Goal: Information Seeking & Learning: Compare options

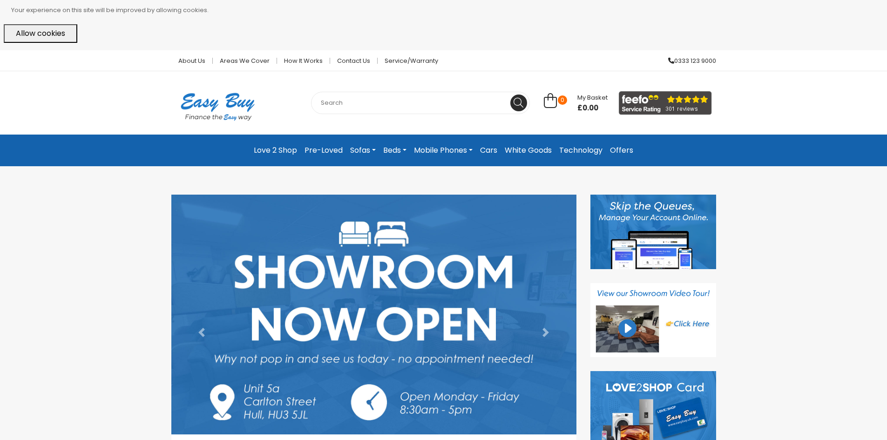
click at [361, 150] on link "Sofas" at bounding box center [362, 150] width 33 height 17
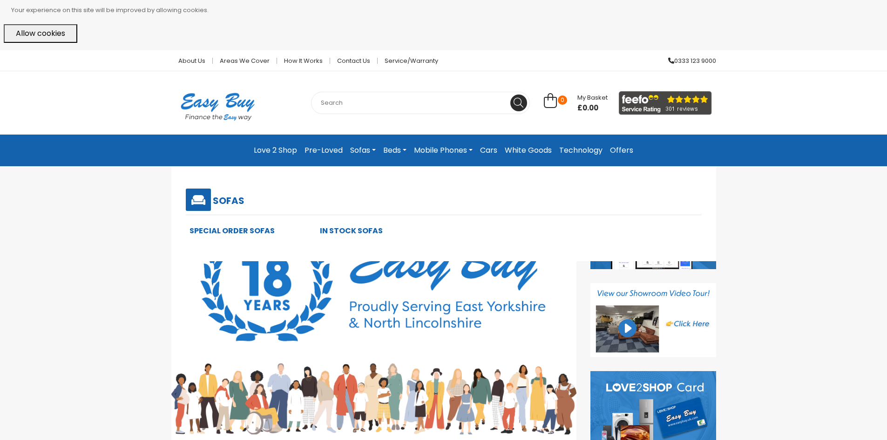
click at [227, 230] on link "Special Order Sofas" at bounding box center [231, 230] width 85 height 11
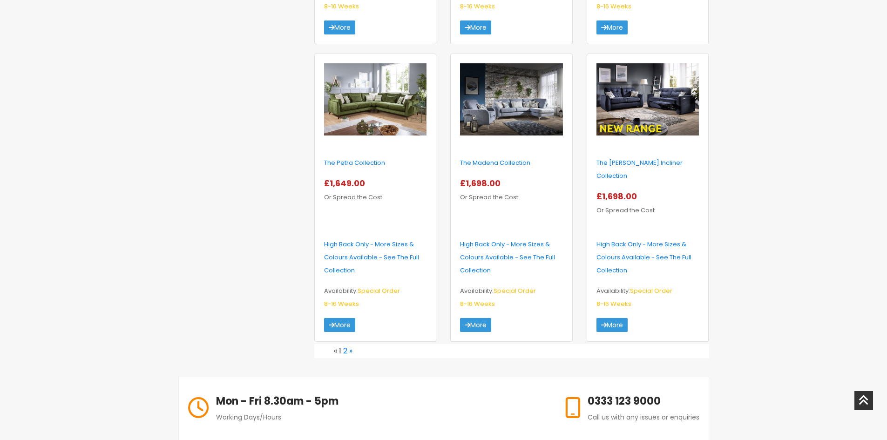
scroll to position [1443, 0]
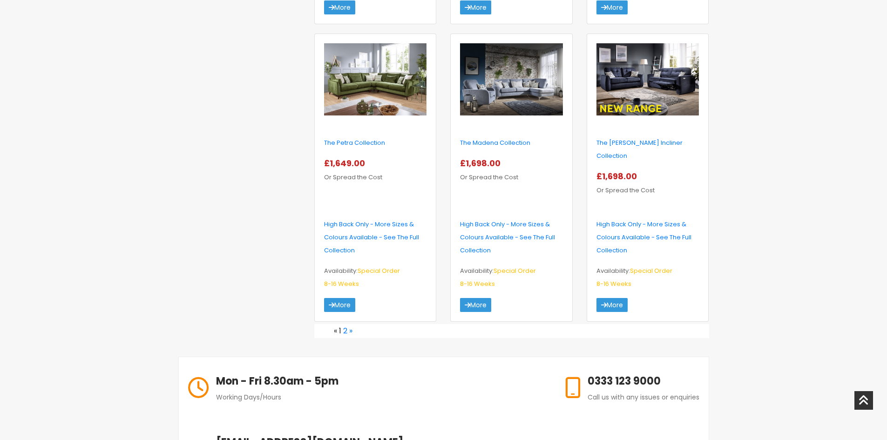
click at [613, 92] on img at bounding box center [647, 79] width 102 height 73
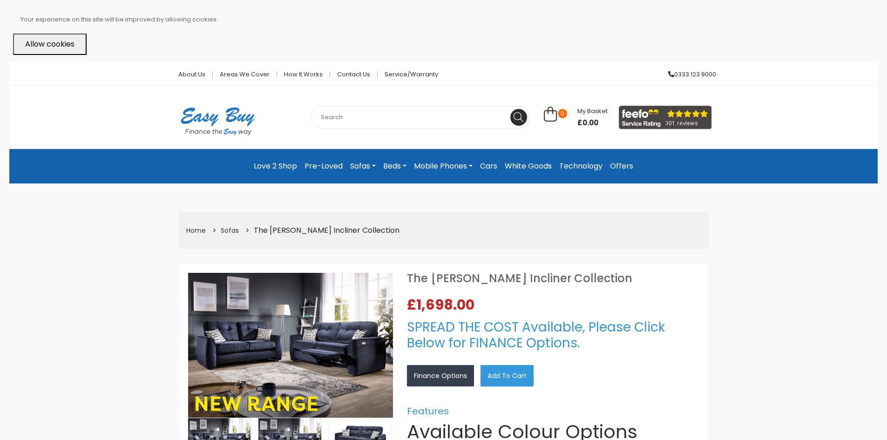
select select "104"
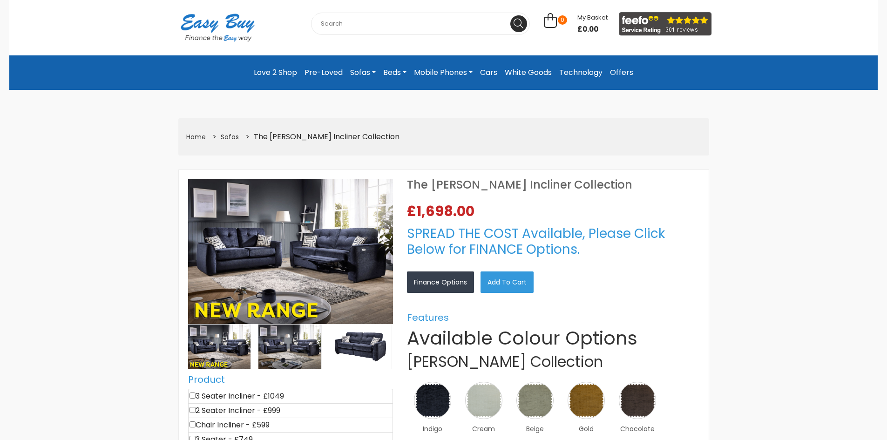
scroll to position [140, 0]
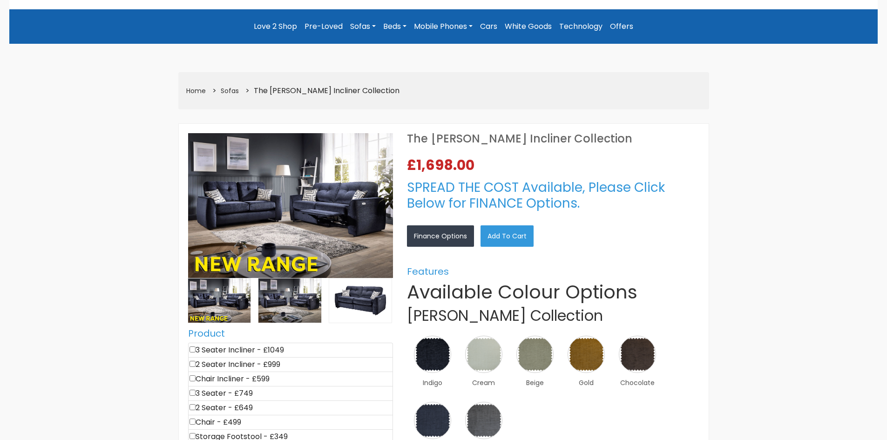
click at [304, 208] on img at bounding box center [290, 205] width 205 height 145
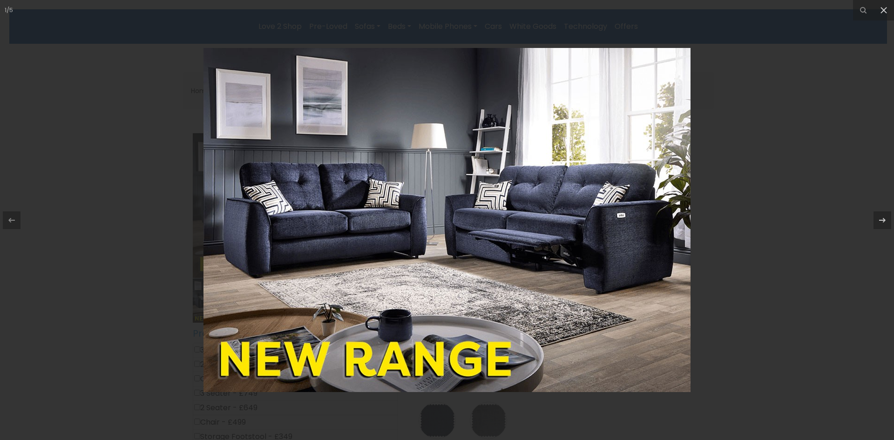
click at [746, 265] on div at bounding box center [447, 220] width 894 height 440
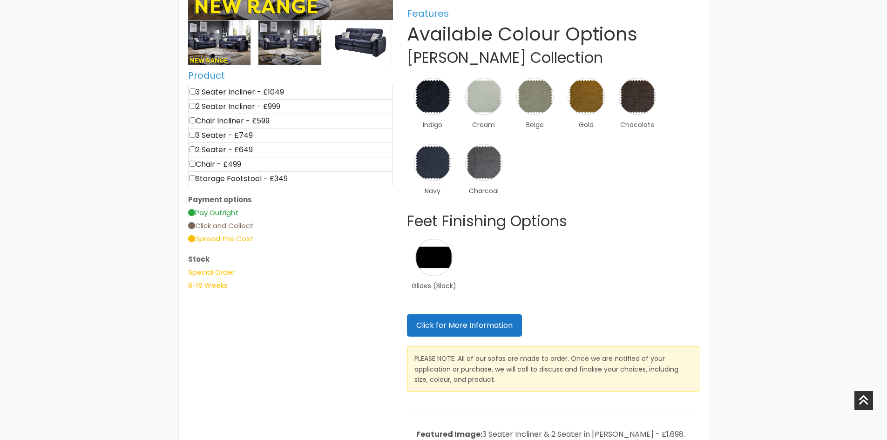
scroll to position [419, 0]
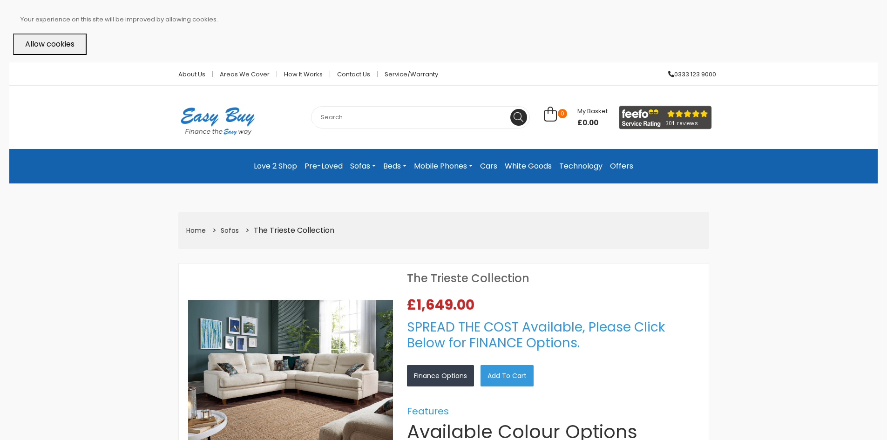
select select "104"
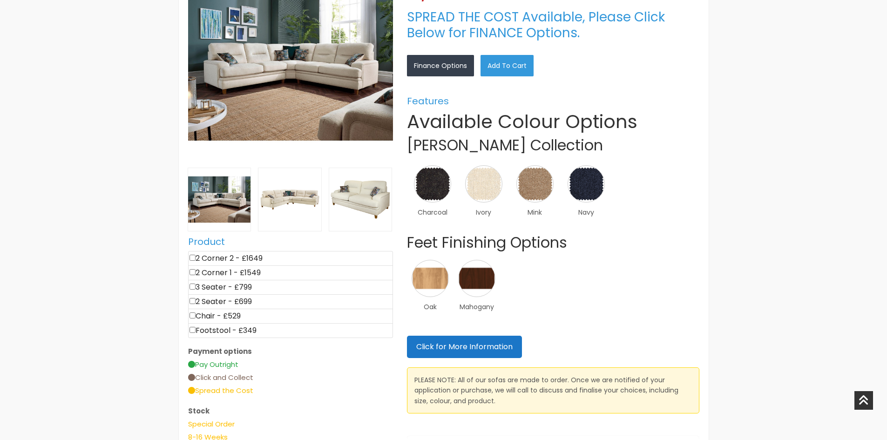
scroll to position [372, 0]
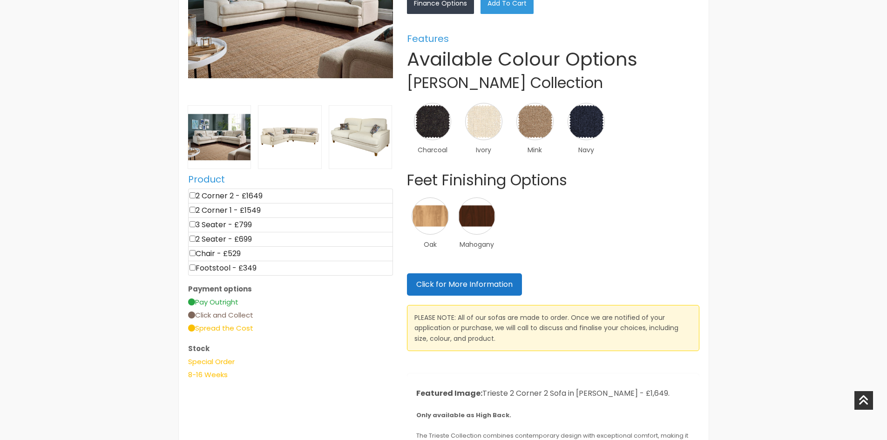
click at [223, 209] on li "2 Corner 1 - £1549" at bounding box center [290, 210] width 205 height 15
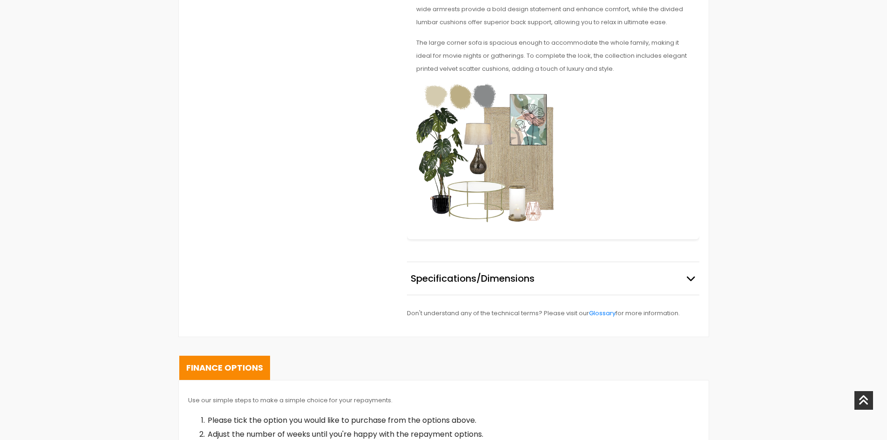
scroll to position [884, 0]
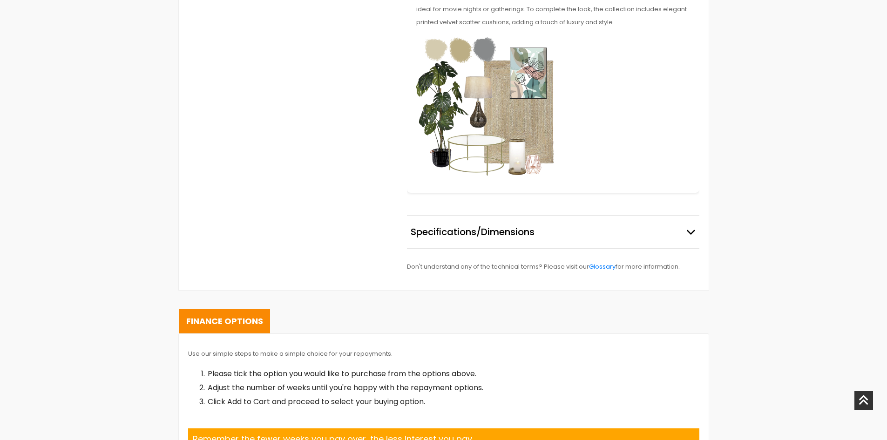
click at [464, 229] on span "Specifications/Dimensions" at bounding box center [473, 232] width 124 height 14
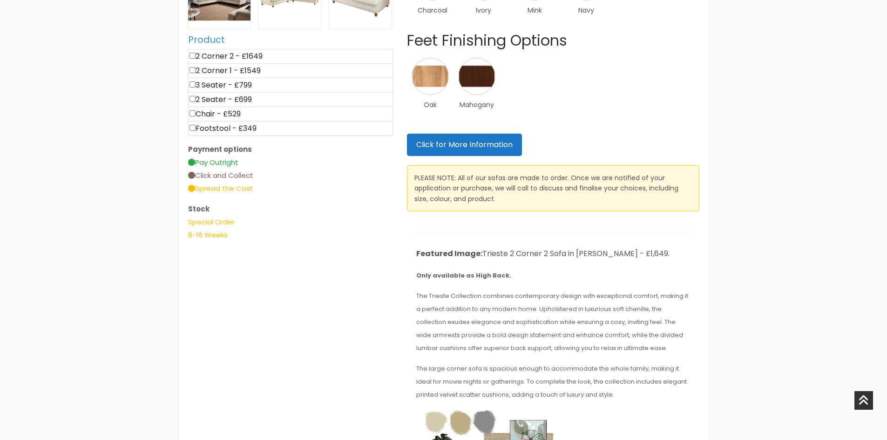
scroll to position [233, 0]
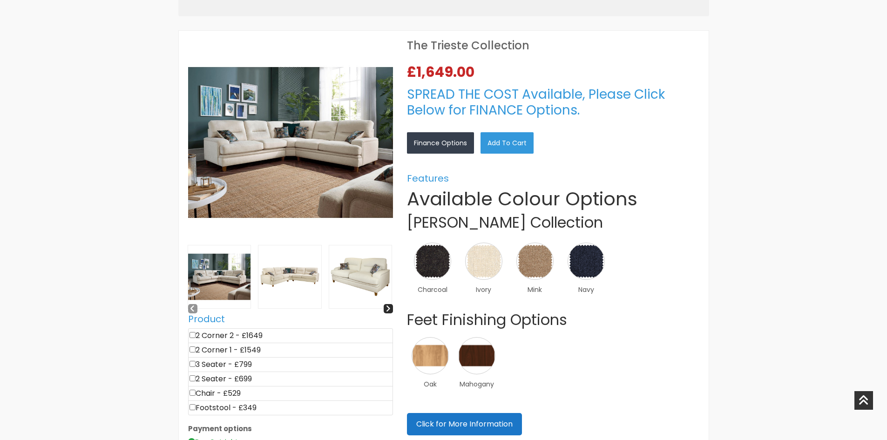
click at [289, 284] on img at bounding box center [289, 276] width 63 height 63
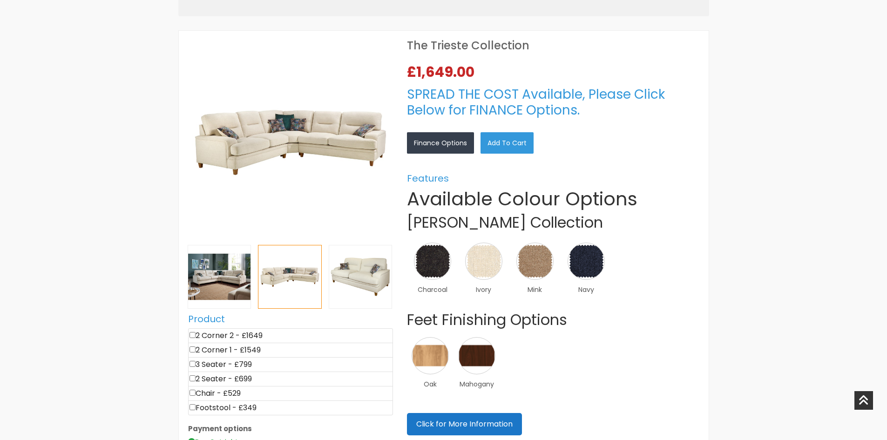
click at [214, 354] on li "2 Corner 1 - £1549" at bounding box center [290, 350] width 205 height 15
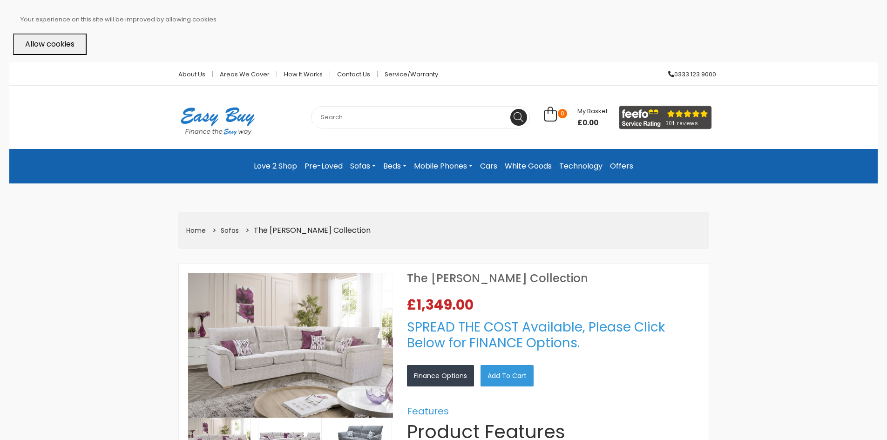
select select "104"
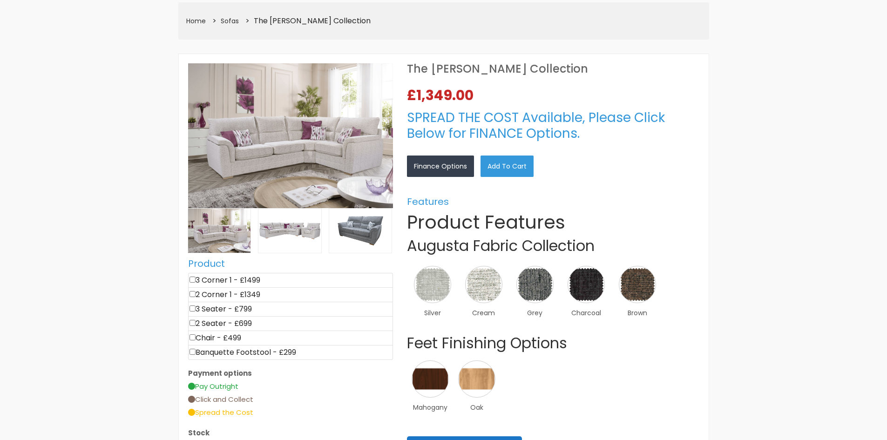
scroll to position [233, 0]
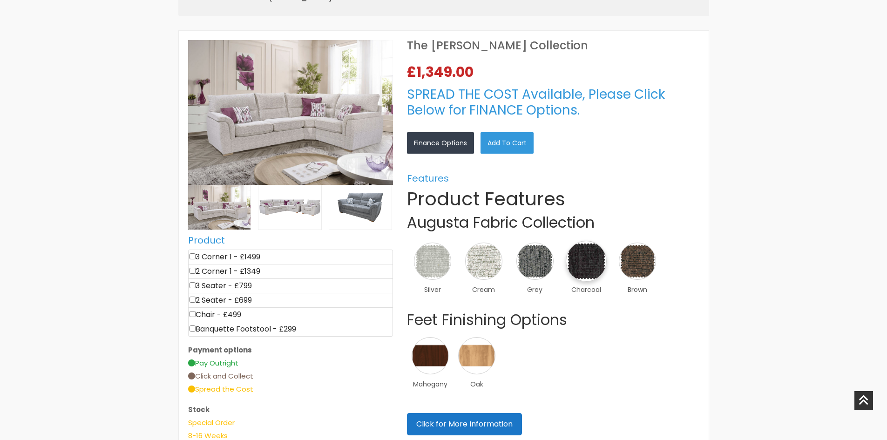
click at [595, 261] on img at bounding box center [586, 261] width 41 height 41
click at [0, 0] on div "×" at bounding box center [0, 0] width 0 height 0
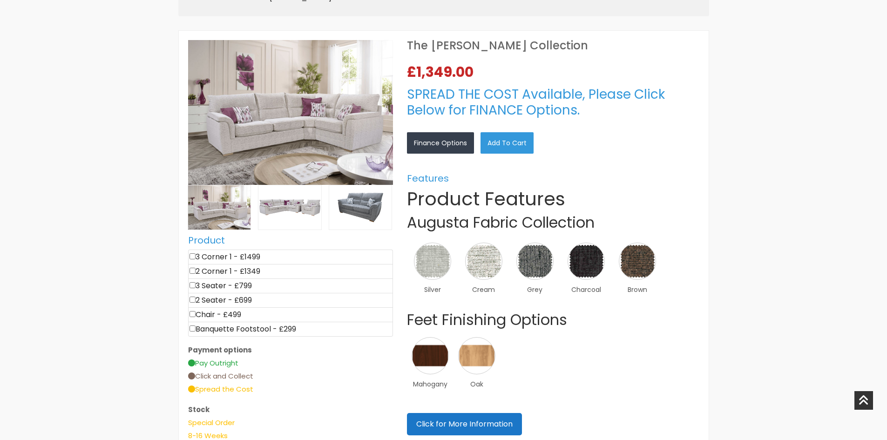
click at [0, 0] on div "×" at bounding box center [0, 0] width 0 height 0
click at [0, 0] on link "×" at bounding box center [0, 0] width 0 height 0
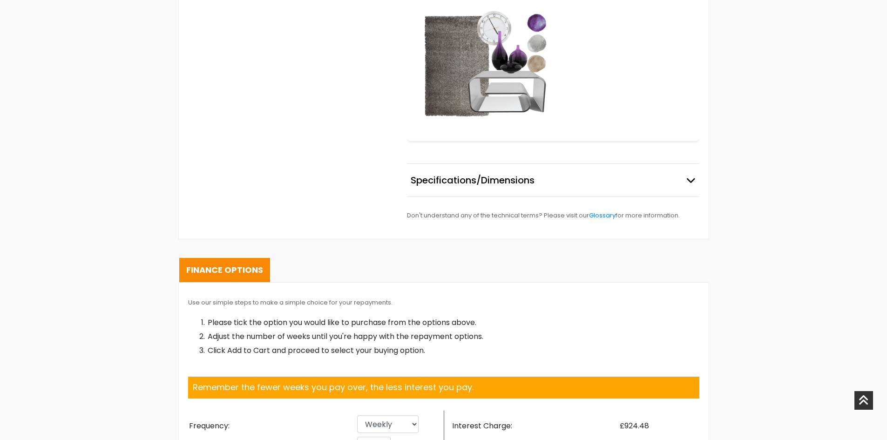
scroll to position [1117, 0]
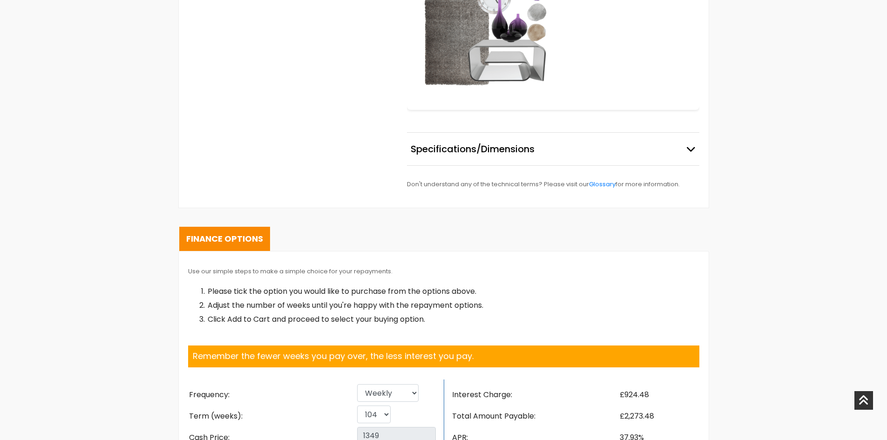
drag, startPoint x: 508, startPoint y: 68, endPoint x: 494, endPoint y: 94, distance: 29.8
click at [493, 142] on span "Specifications/Dimensions" at bounding box center [473, 149] width 124 height 14
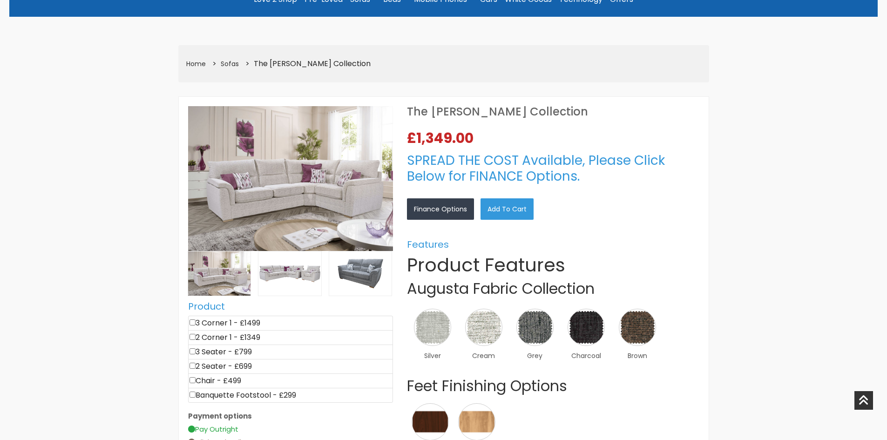
scroll to position [140, 0]
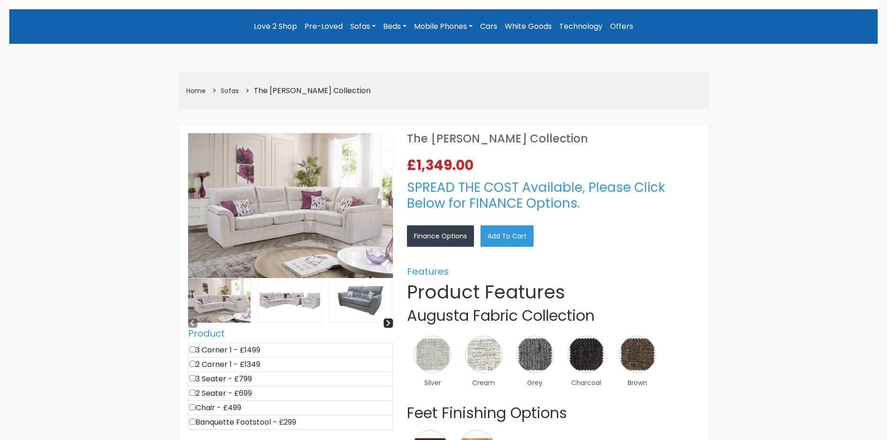
click at [347, 297] on img at bounding box center [360, 300] width 63 height 44
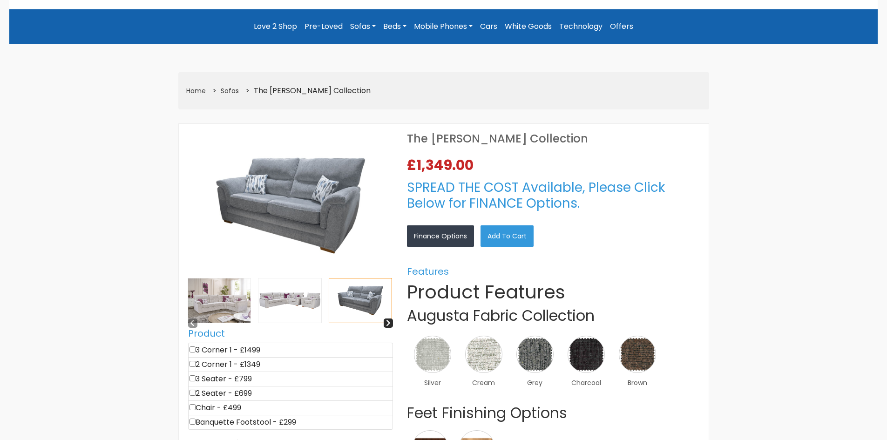
click at [225, 299] on img at bounding box center [219, 300] width 63 height 44
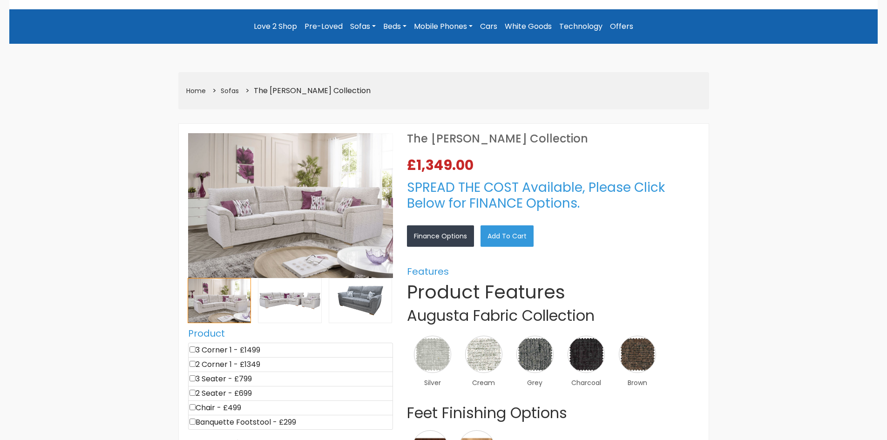
click at [315, 208] on img at bounding box center [290, 205] width 205 height 145
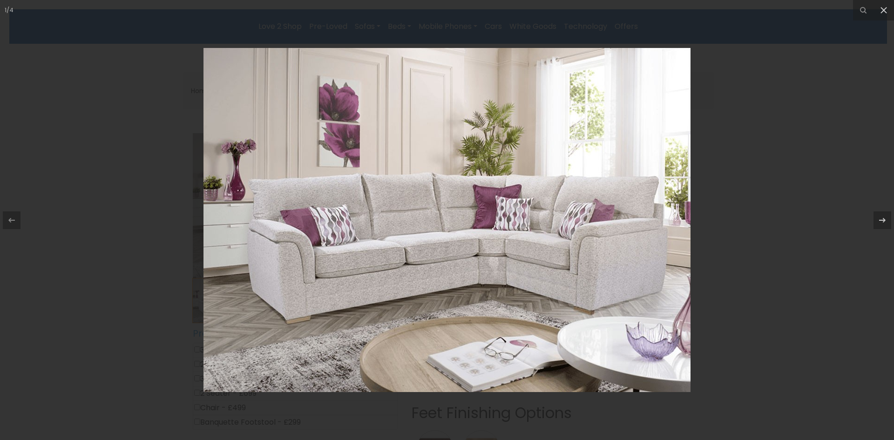
click at [792, 242] on div at bounding box center [447, 220] width 894 height 440
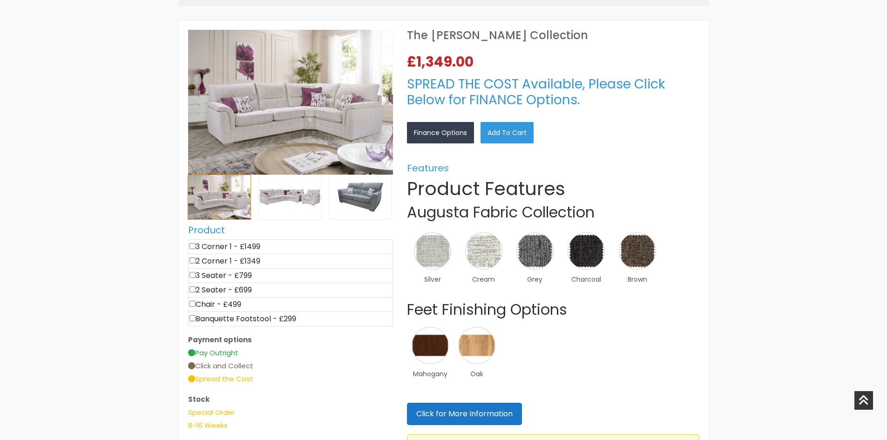
scroll to position [279, 0]
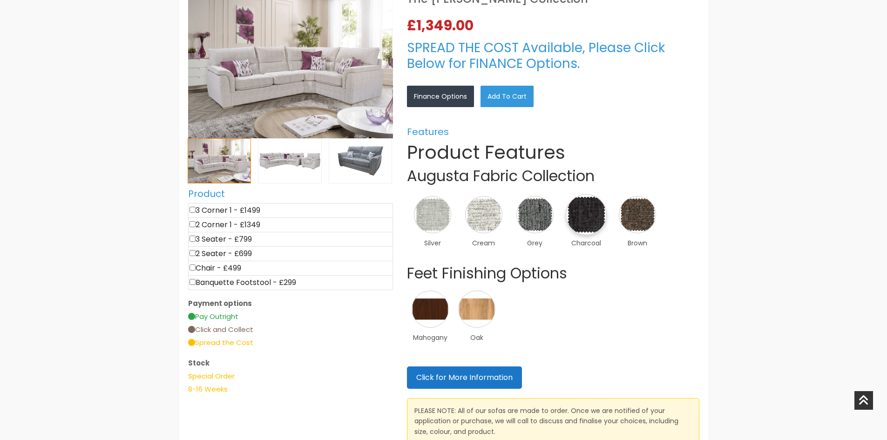
click at [573, 216] on img at bounding box center [586, 214] width 41 height 41
click at [0, 0] on link "×" at bounding box center [0, 0] width 0 height 0
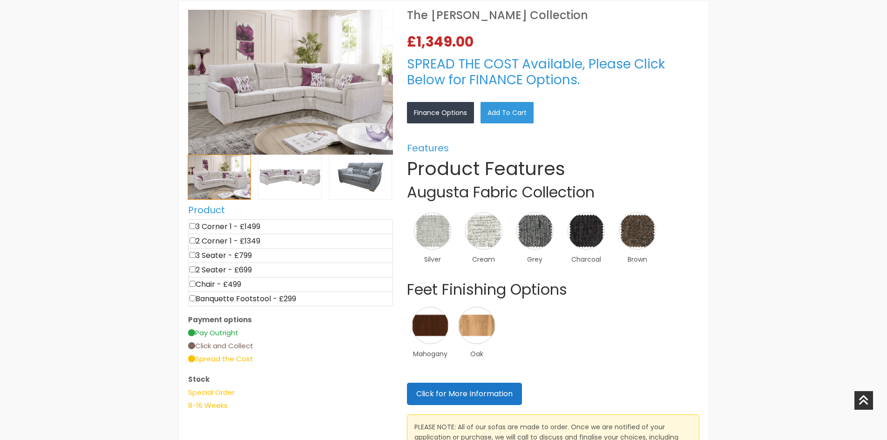
scroll to position [326, 0]
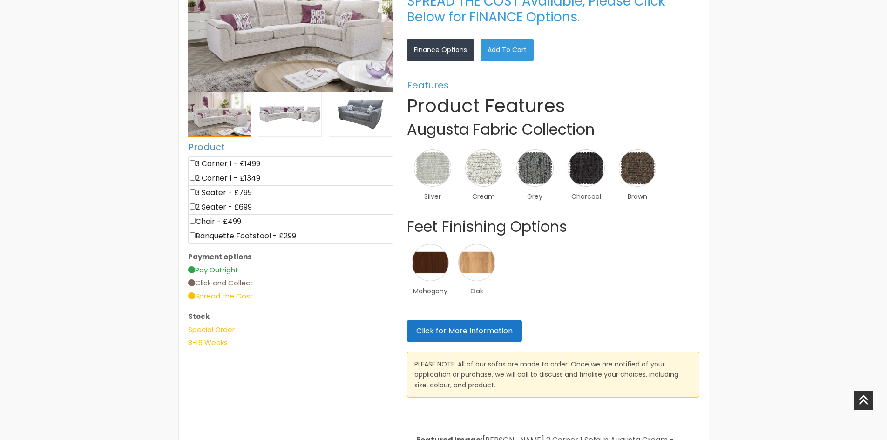
click at [195, 162] on input"] "checkbox" at bounding box center [192, 163] width 6 height 6
checkbox input"] "true"
type input "1499"
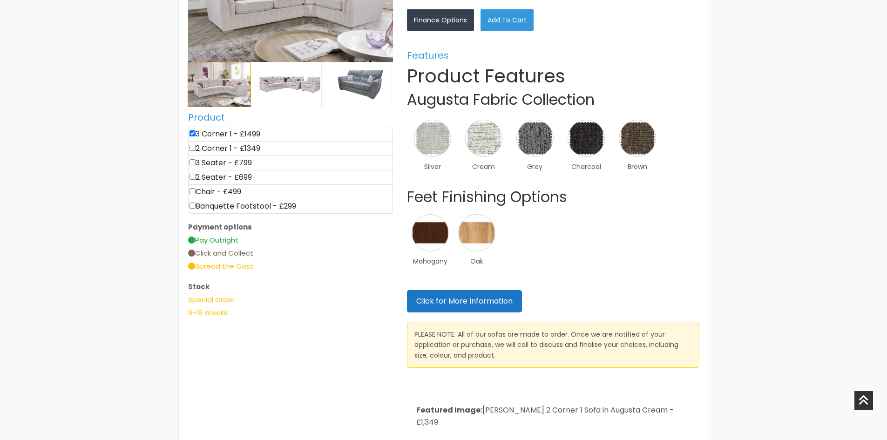
scroll to position [372, 0]
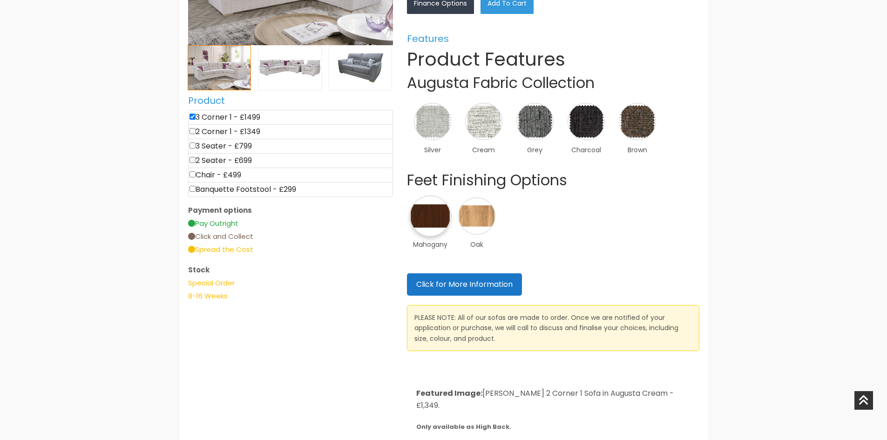
click at [438, 218] on img at bounding box center [430, 216] width 41 height 41
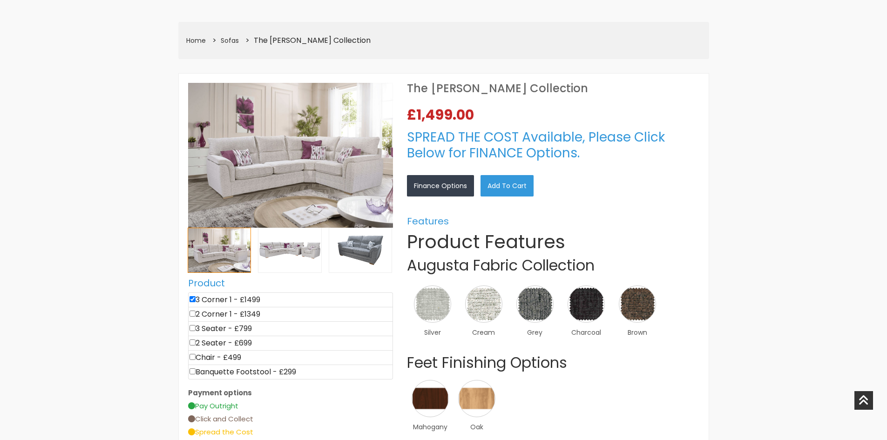
scroll to position [186, 0]
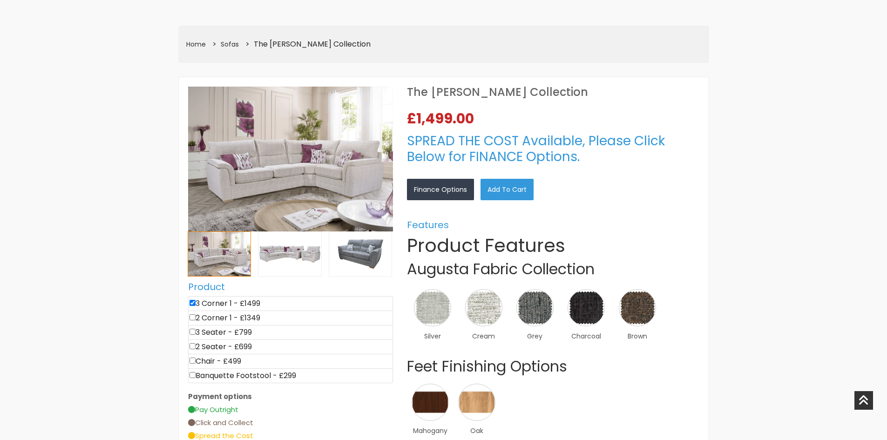
drag, startPoint x: 820, startPoint y: 175, endPoint x: 843, endPoint y: 116, distance: 63.6
click at [0, 0] on div "×" at bounding box center [0, 0] width 0 height 0
click at [0, 0] on link "×" at bounding box center [0, 0] width 0 height 0
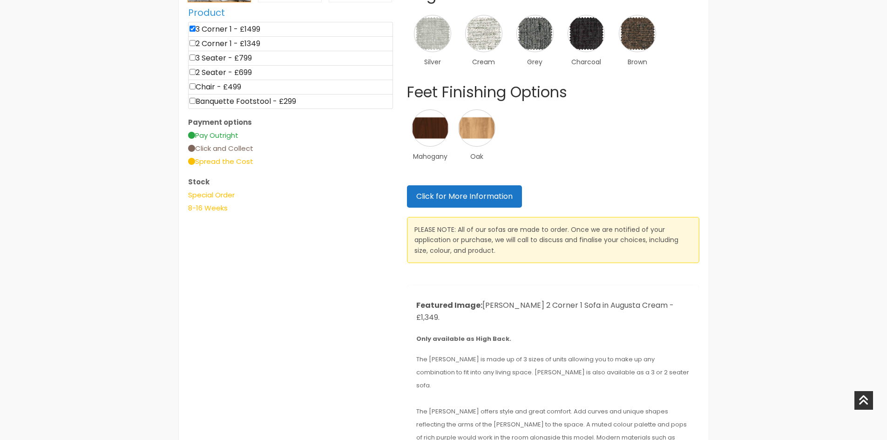
scroll to position [466, 0]
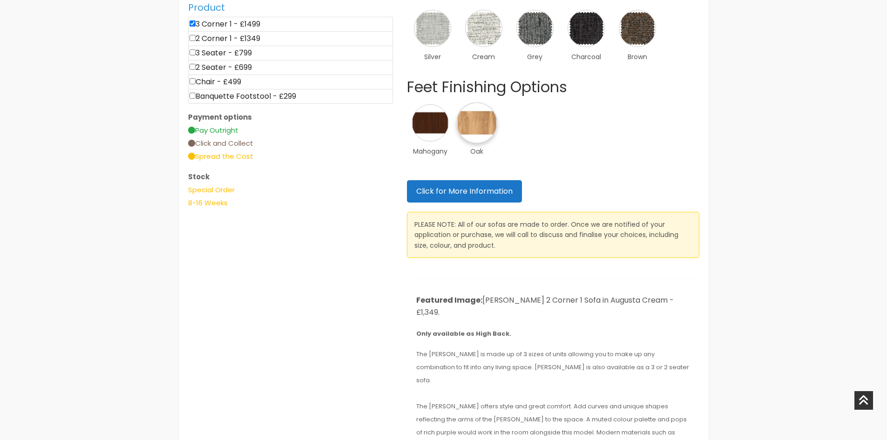
click at [466, 122] on img at bounding box center [476, 122] width 41 height 41
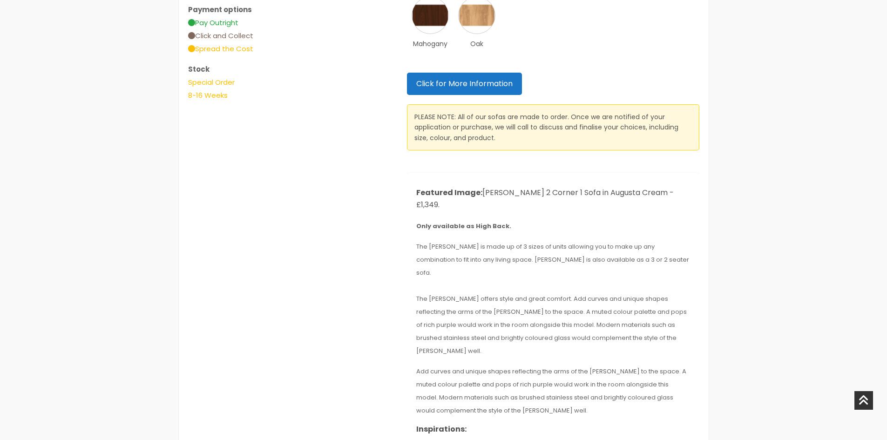
scroll to position [605, 0]
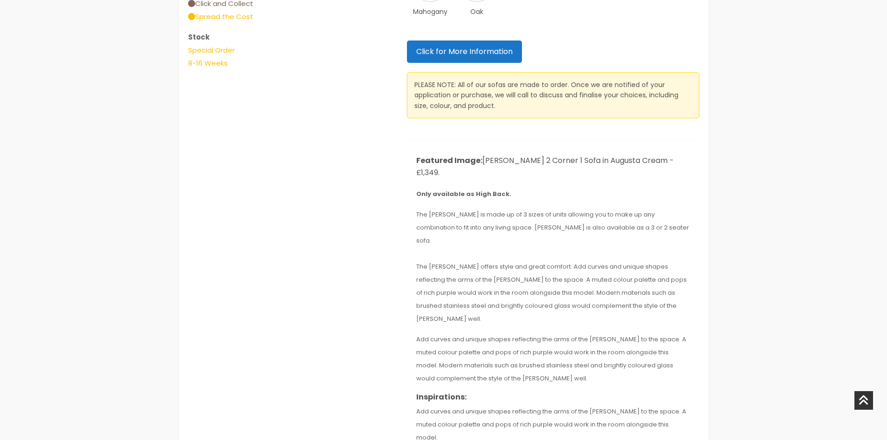
click at [0, 0] on link "×" at bounding box center [0, 0] width 0 height 0
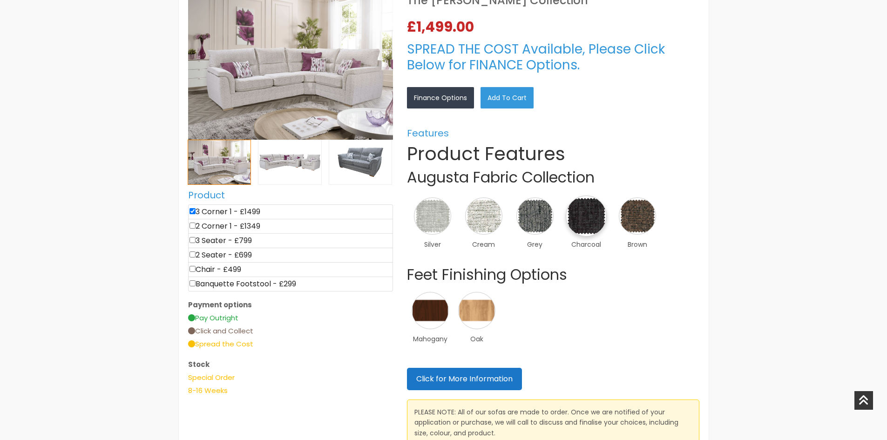
scroll to position [279, 0]
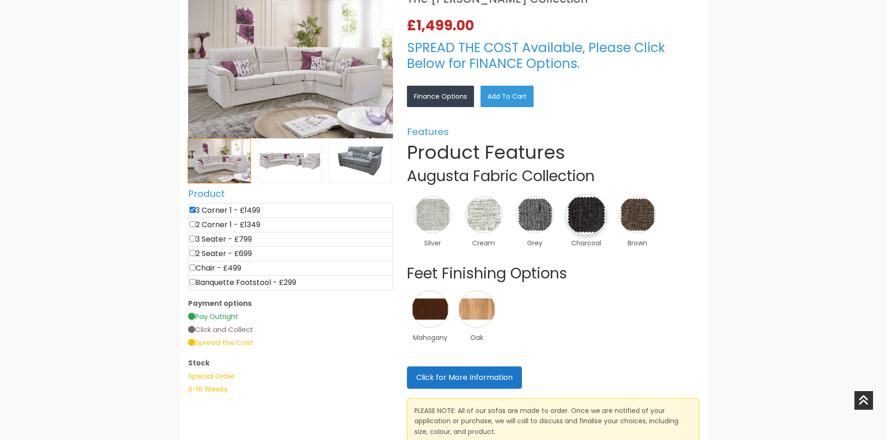
click at [580, 212] on img at bounding box center [586, 214] width 41 height 41
click at [0, 0] on div "×" at bounding box center [0, 0] width 0 height 0
click at [0, 0] on link "×" at bounding box center [0, 0] width 0 height 0
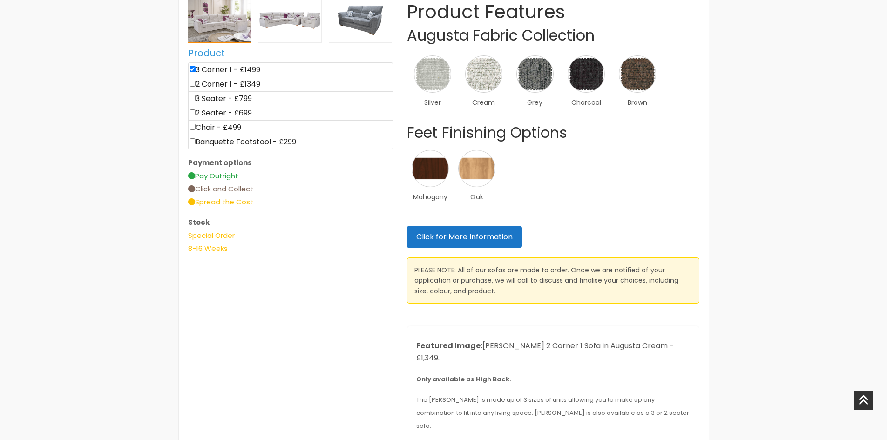
scroll to position [419, 0]
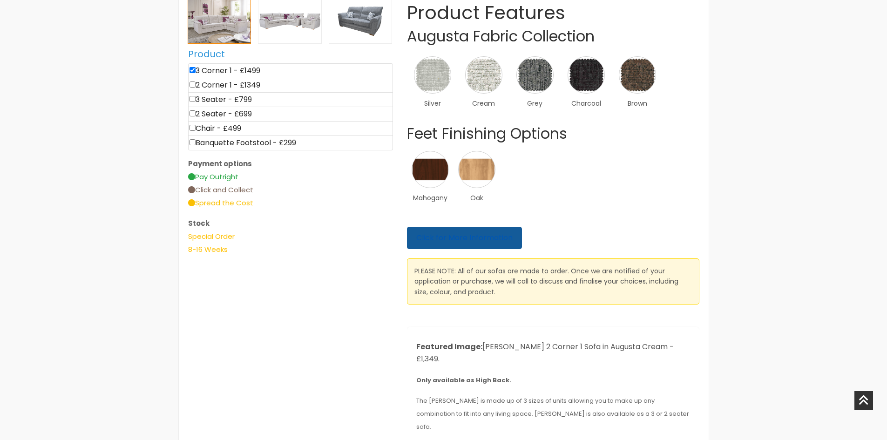
click at [452, 243] on link "Click for More Information" at bounding box center [464, 238] width 115 height 22
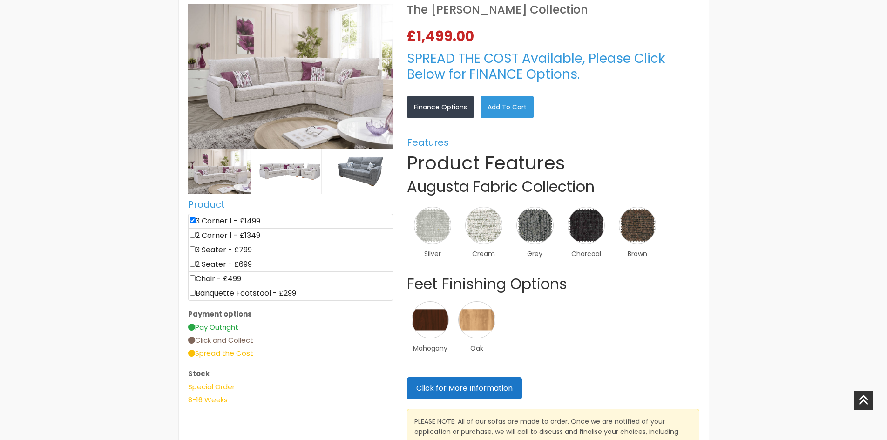
scroll to position [233, 0]
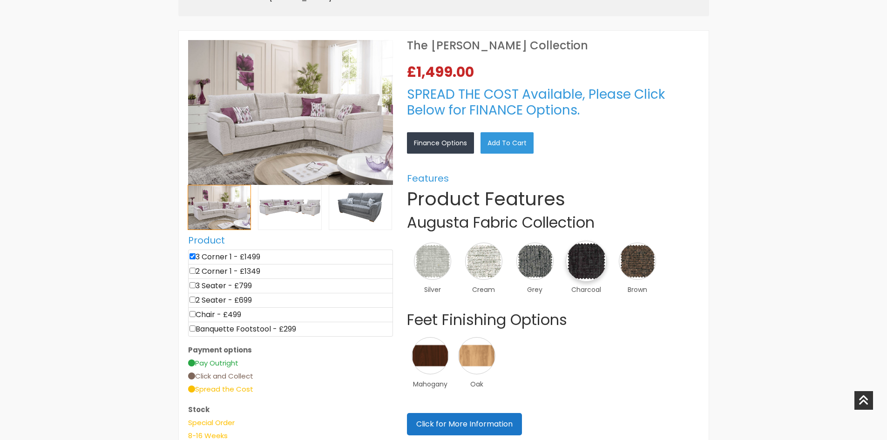
click at [594, 269] on img at bounding box center [586, 261] width 41 height 41
click at [0, 0] on link "×" at bounding box center [0, 0] width 0 height 0
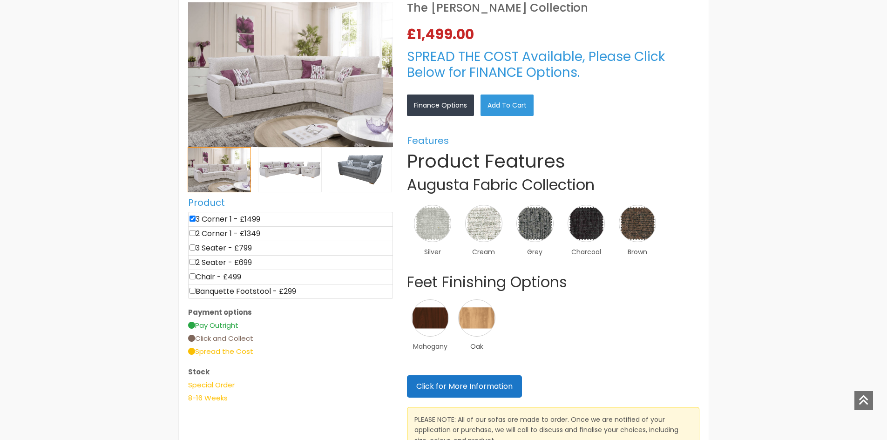
scroll to position [279, 0]
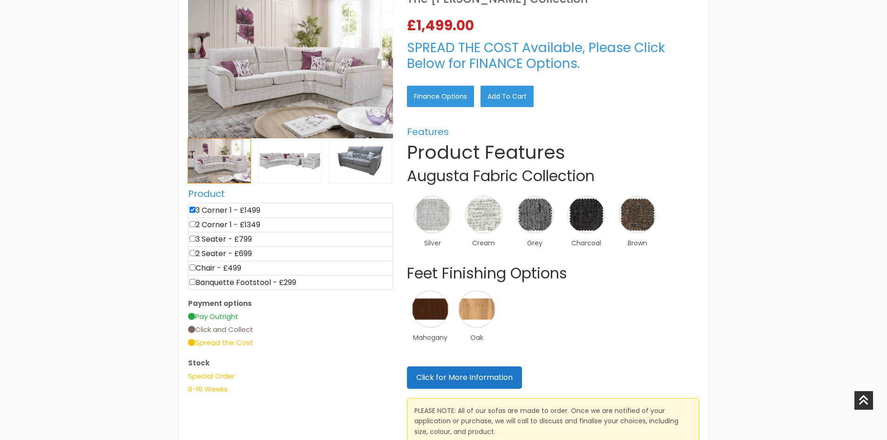
click at [437, 99] on link "Finance Options" at bounding box center [440, 96] width 67 height 21
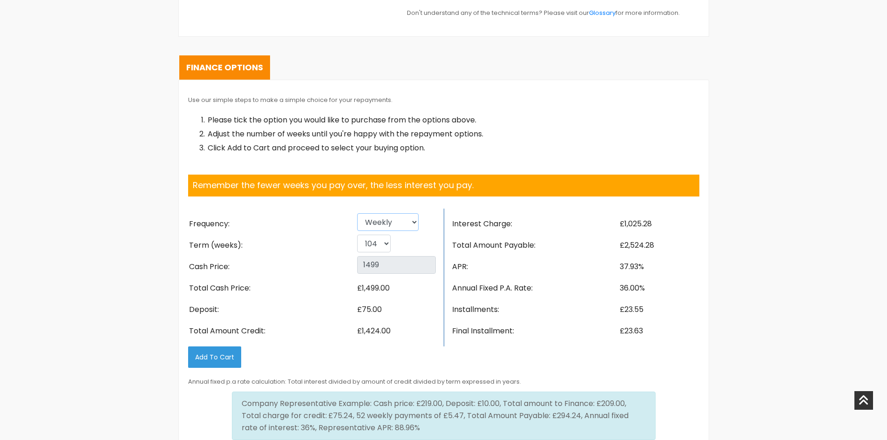
click at [398, 213] on select "Weekly Fortnightly 4 weekly Monthly" at bounding box center [387, 222] width 61 height 18
select select "Monthly"
click at [357, 213] on select "Weekly Fortnightly 4 weekly Monthly" at bounding box center [387, 222] width 61 height 18
click at [382, 235] on select "6 12 18 24" at bounding box center [372, 244] width 31 height 18
click at [380, 235] on select "6 12 18 24" at bounding box center [372, 244] width 31 height 18
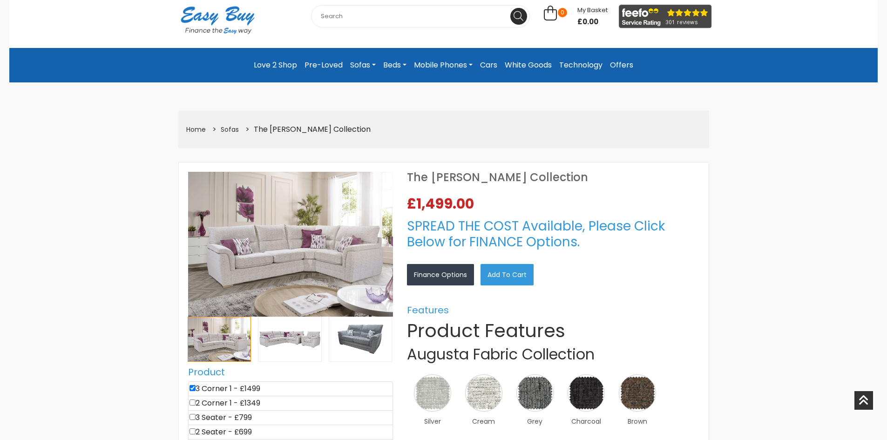
scroll to position [98, 0]
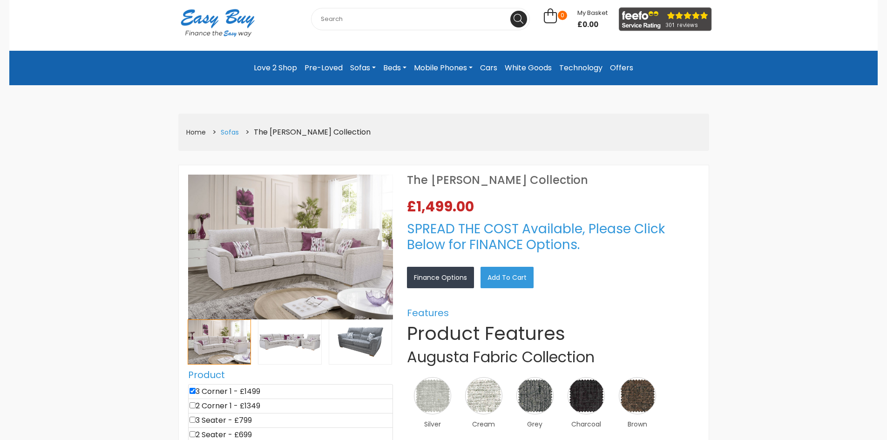
click at [234, 134] on link "Sofas" at bounding box center [230, 132] width 18 height 9
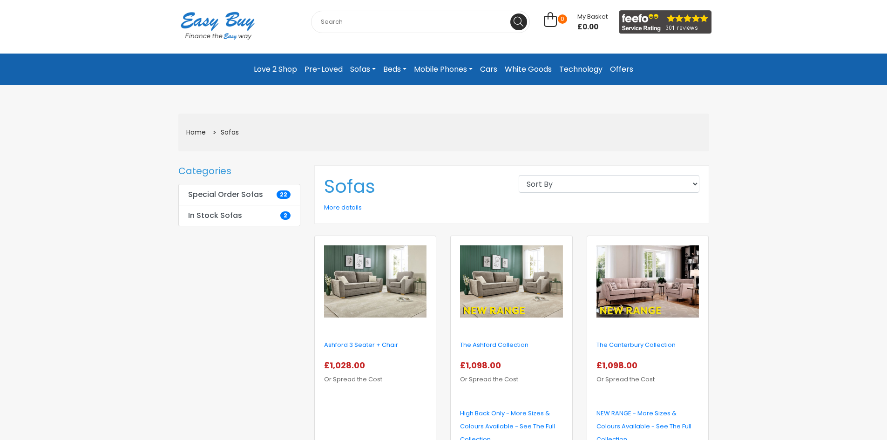
scroll to position [93, 0]
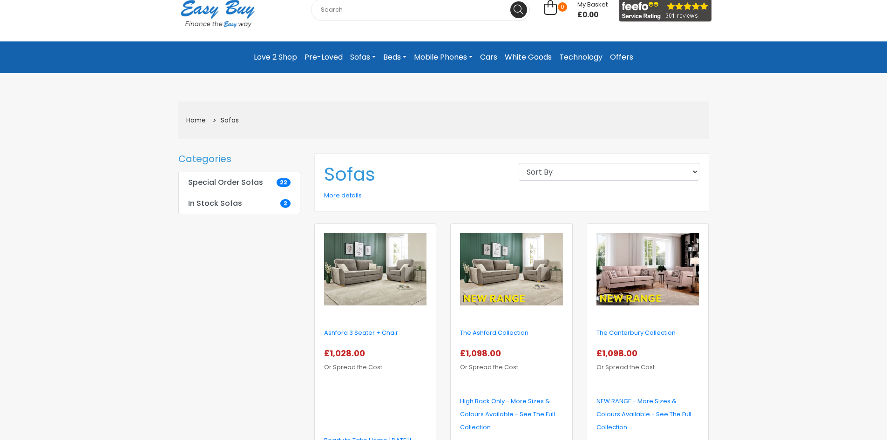
click at [625, 278] on img at bounding box center [647, 269] width 102 height 73
click at [384, 278] on img at bounding box center [375, 269] width 102 height 73
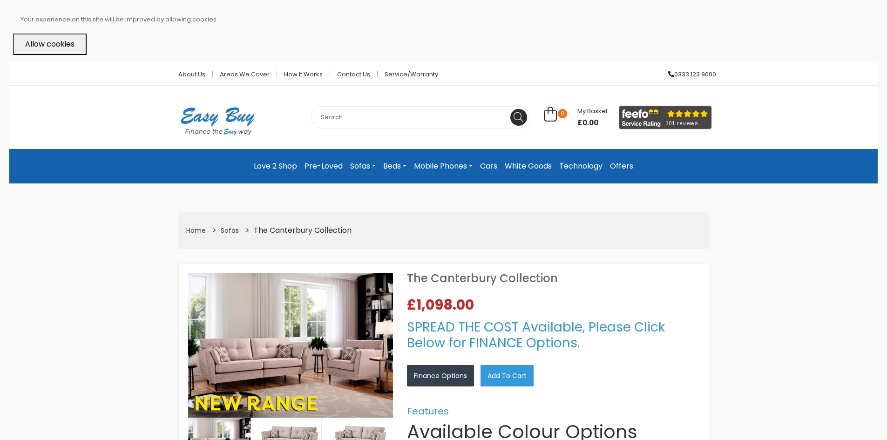
select select "104"
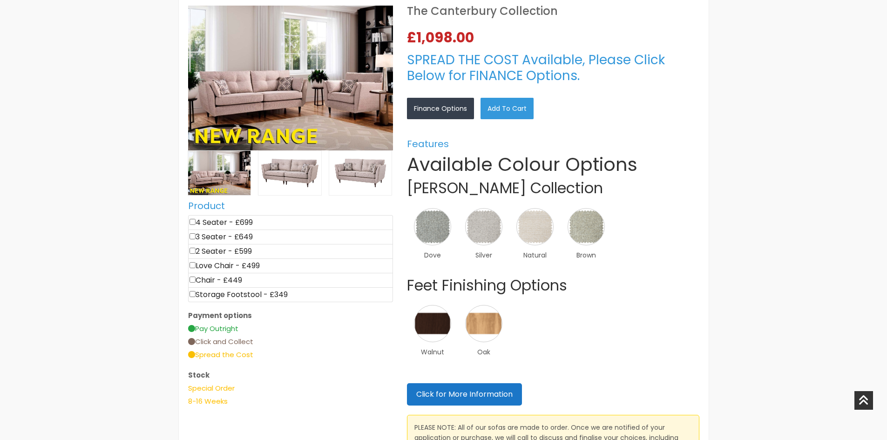
scroll to position [279, 0]
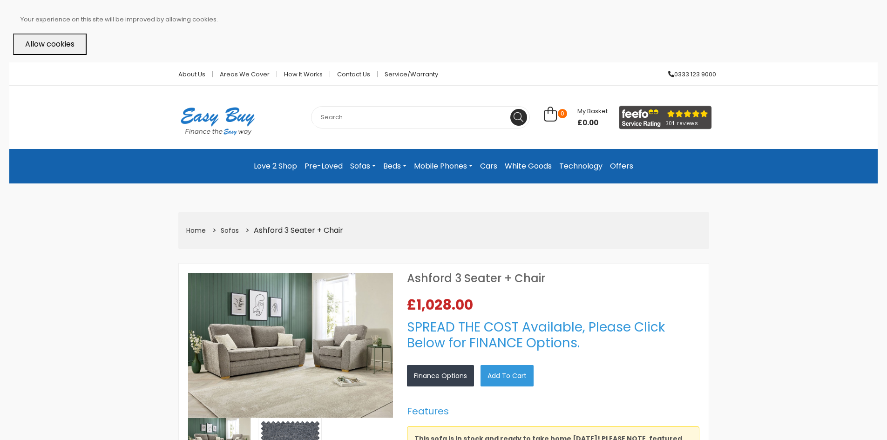
select select "104"
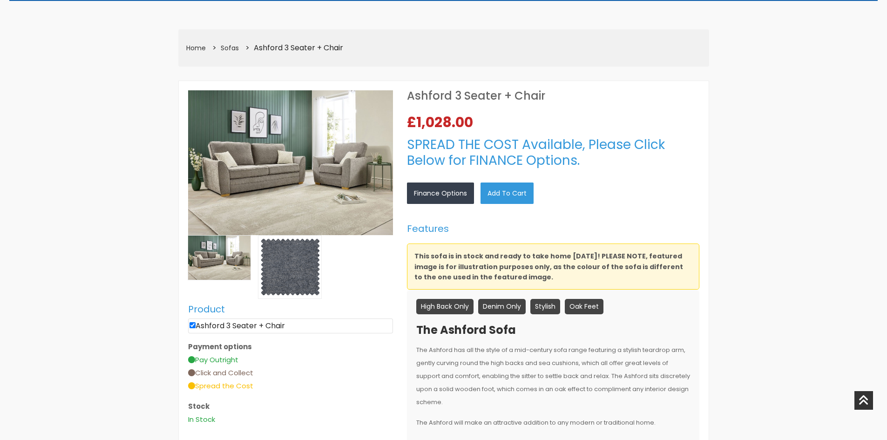
scroll to position [186, 0]
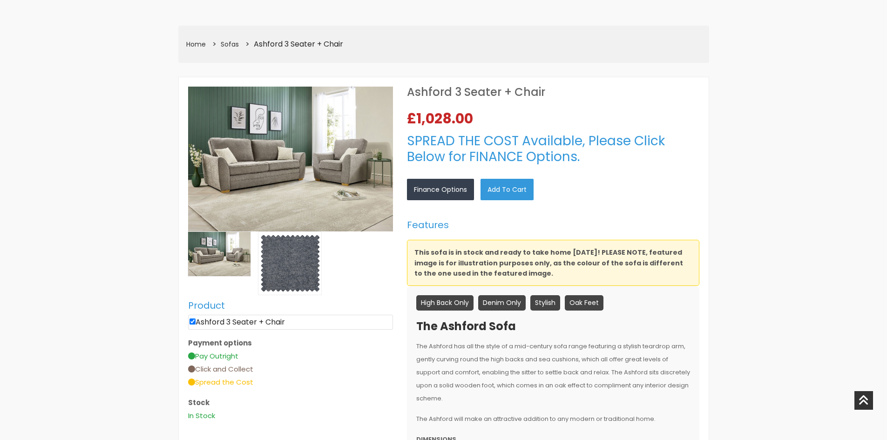
click at [283, 277] on img at bounding box center [289, 263] width 63 height 63
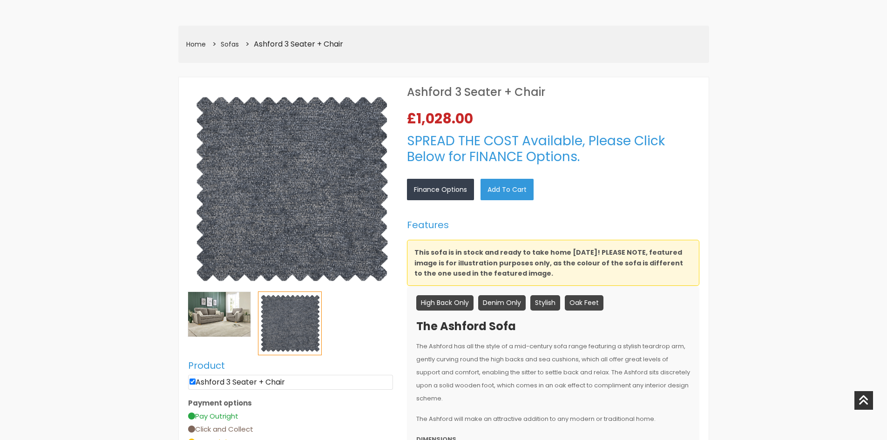
click at [198, 278] on img at bounding box center [290, 189] width 205 height 205
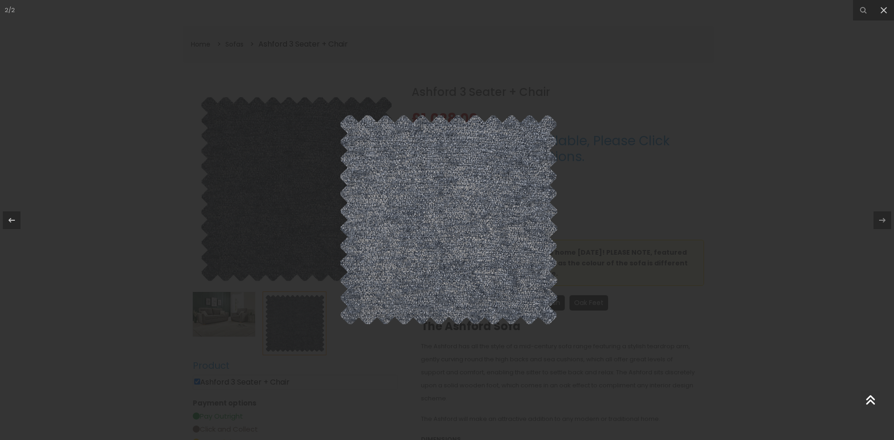
click at [210, 308] on div at bounding box center [447, 220] width 894 height 440
click at [214, 318] on div at bounding box center [447, 220] width 894 height 440
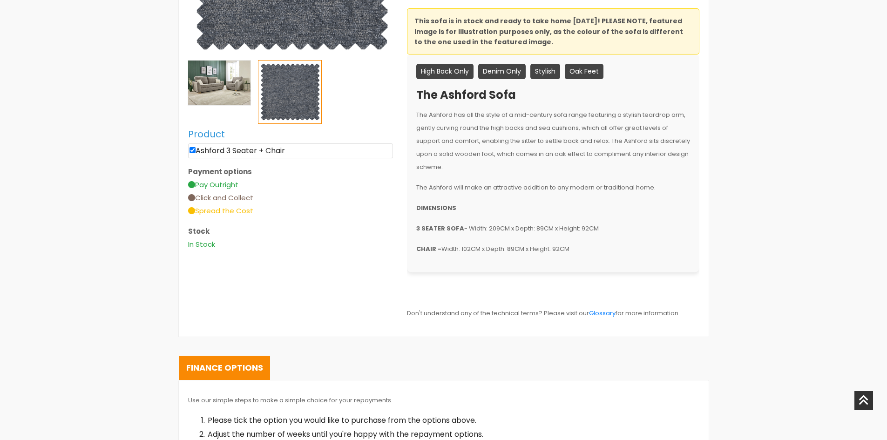
scroll to position [419, 0]
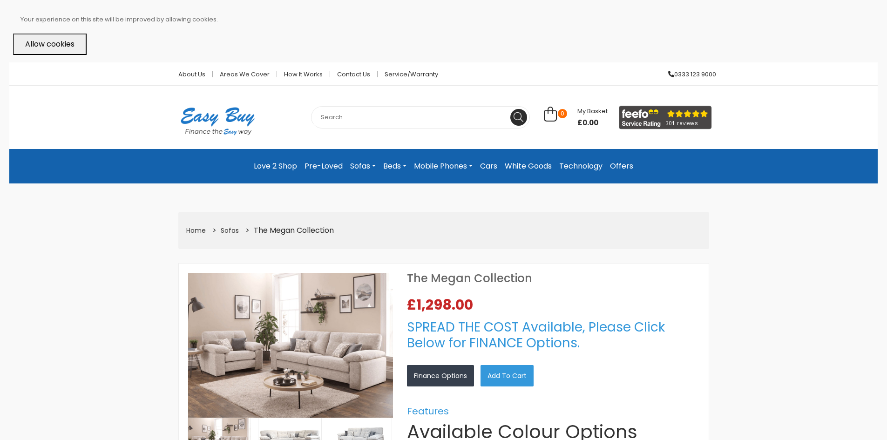
select select "104"
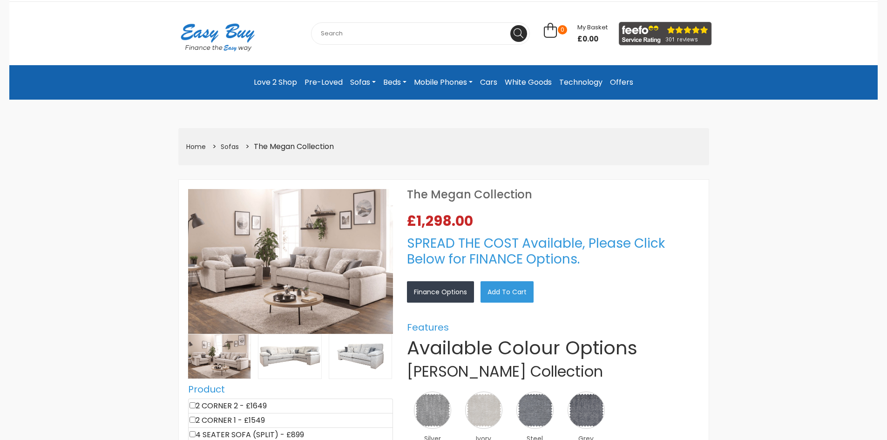
scroll to position [279, 0]
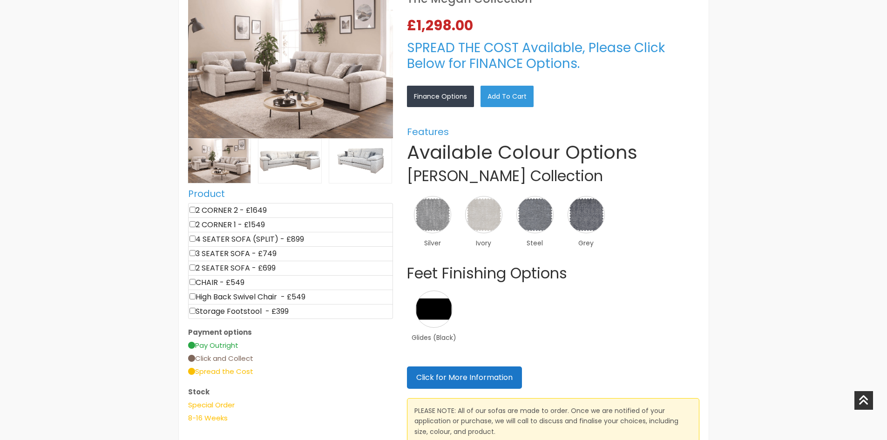
click at [188, 225] on li "2 CORNER 1 - £1549" at bounding box center [290, 224] width 205 height 15
click at [297, 163] on img at bounding box center [289, 161] width 63 height 44
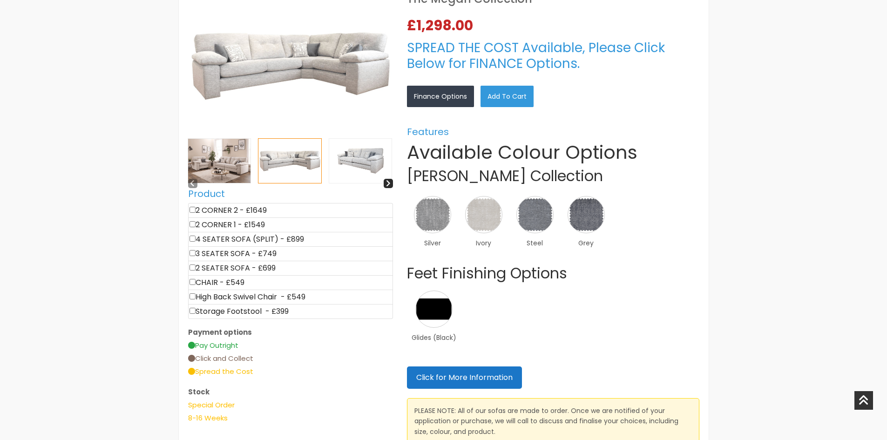
click at [352, 168] on img at bounding box center [360, 161] width 63 height 44
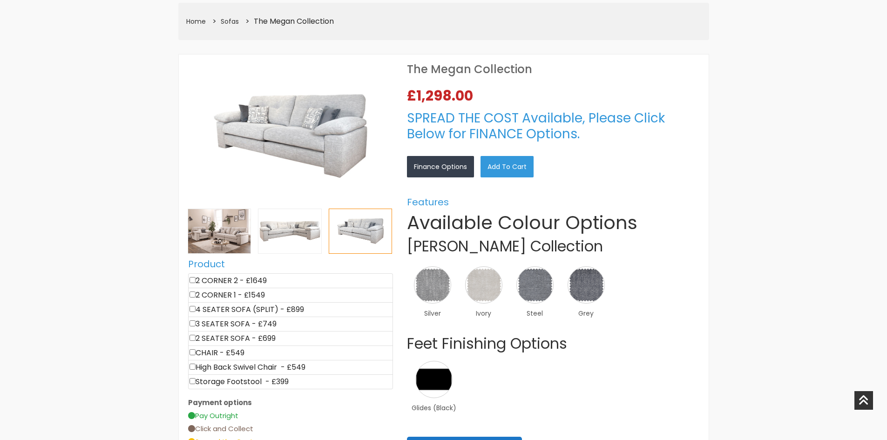
scroll to position [93, 0]
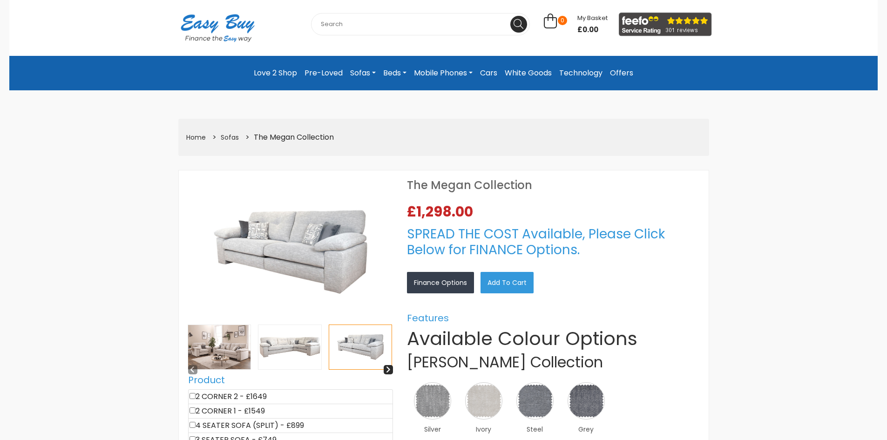
click at [260, 338] on img at bounding box center [289, 347] width 63 height 44
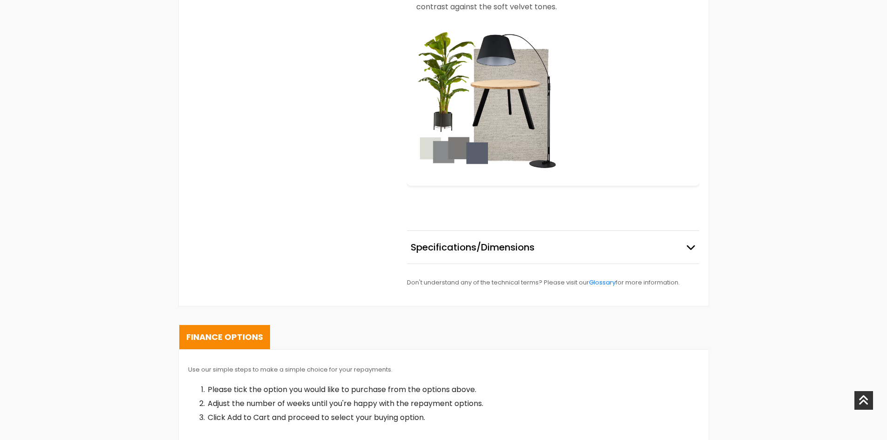
scroll to position [1071, 0]
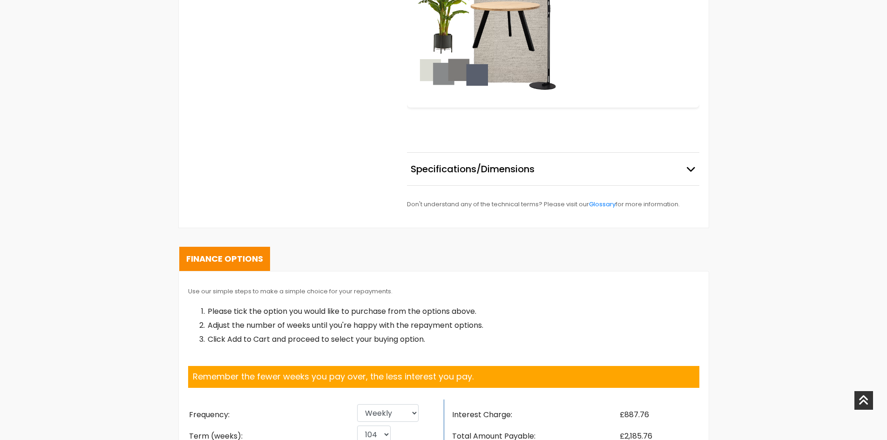
click at [472, 153] on button "Specifications/Dimensions" at bounding box center [553, 169] width 292 height 33
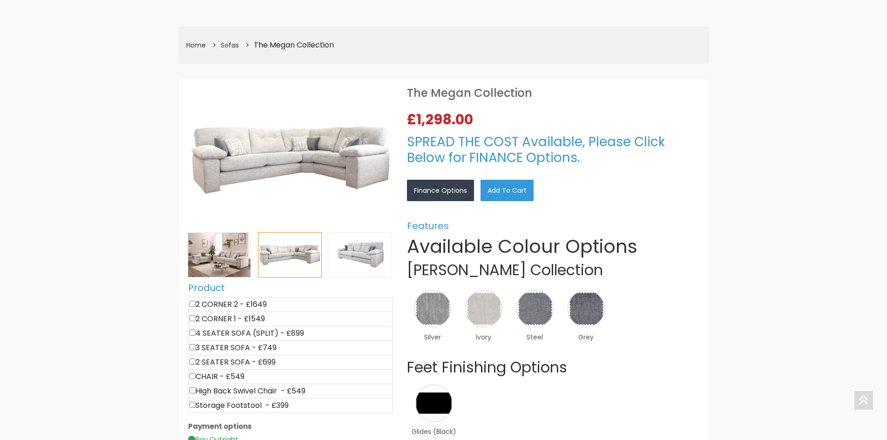
scroll to position [186, 0]
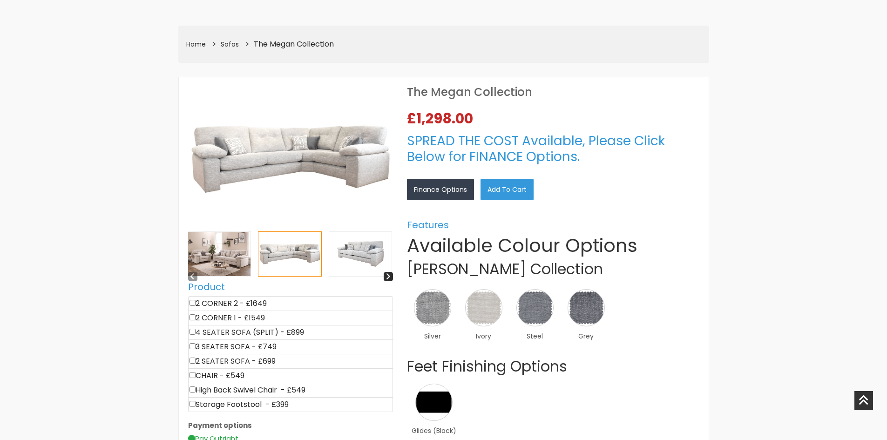
click at [347, 260] on img at bounding box center [360, 254] width 63 height 44
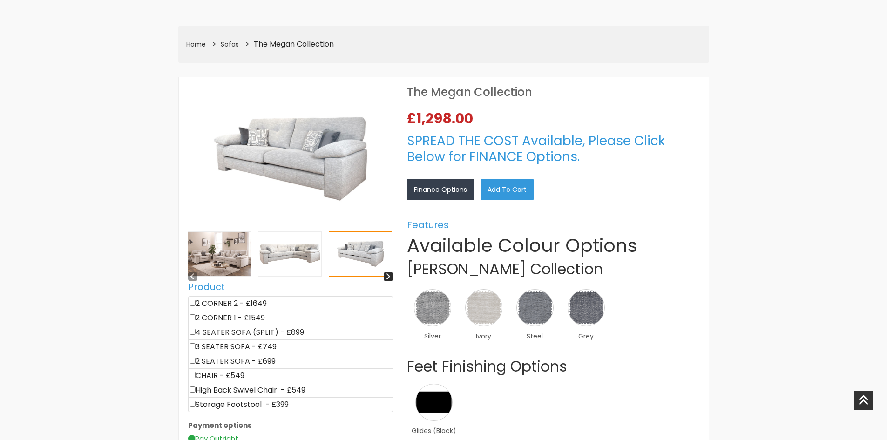
click at [293, 253] on img at bounding box center [289, 254] width 63 height 44
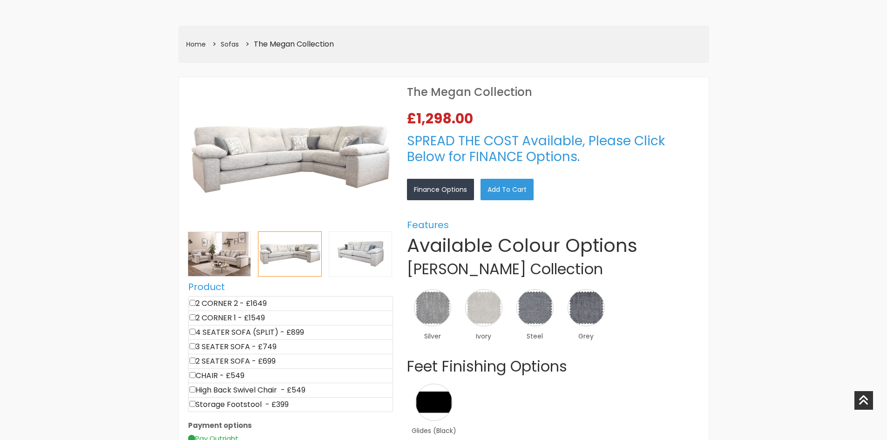
click at [253, 171] on img at bounding box center [290, 159] width 205 height 145
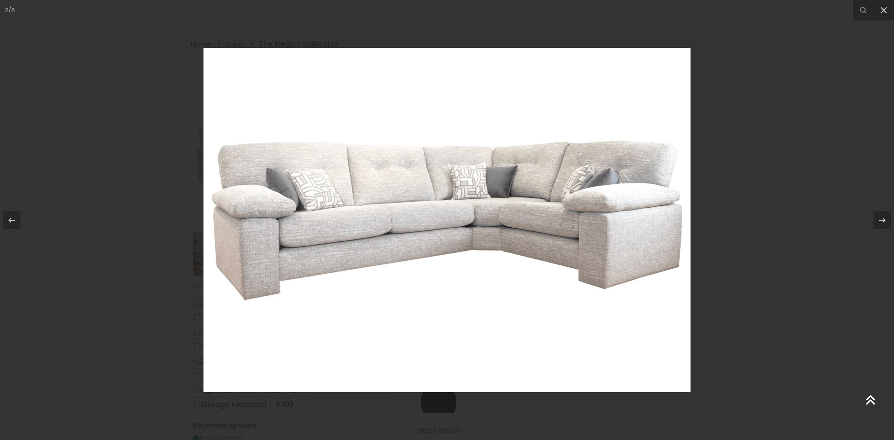
click at [311, 252] on img at bounding box center [446, 220] width 487 height 344
click at [810, 155] on div at bounding box center [447, 220] width 894 height 440
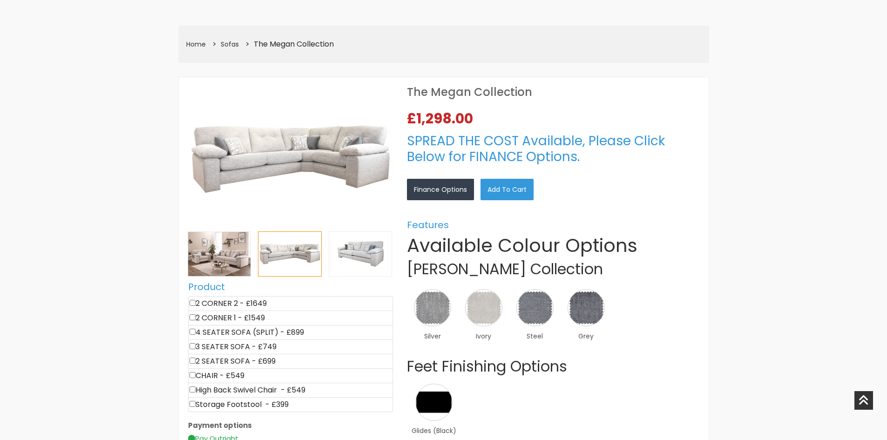
scroll to position [512, 0]
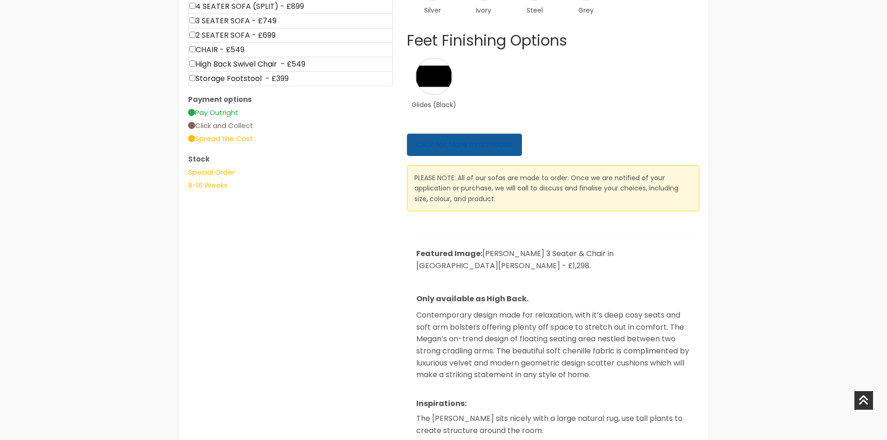
drag, startPoint x: 466, startPoint y: 158, endPoint x: 459, endPoint y: 143, distance: 16.1
click at [466, 157] on div "Available Colour Options Florence Fabric Collection Silver Ivory Steel Grey × ×…" at bounding box center [553, 59] width 292 height 303
click at [459, 143] on link "Click for More Information" at bounding box center [464, 145] width 115 height 22
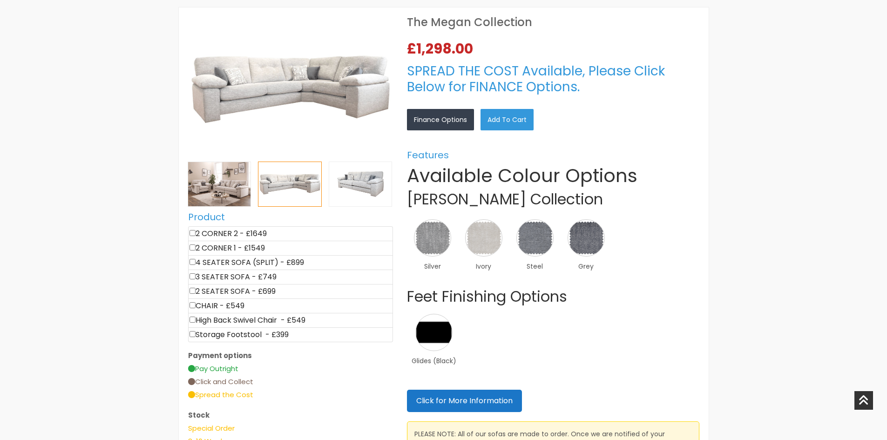
scroll to position [233, 0]
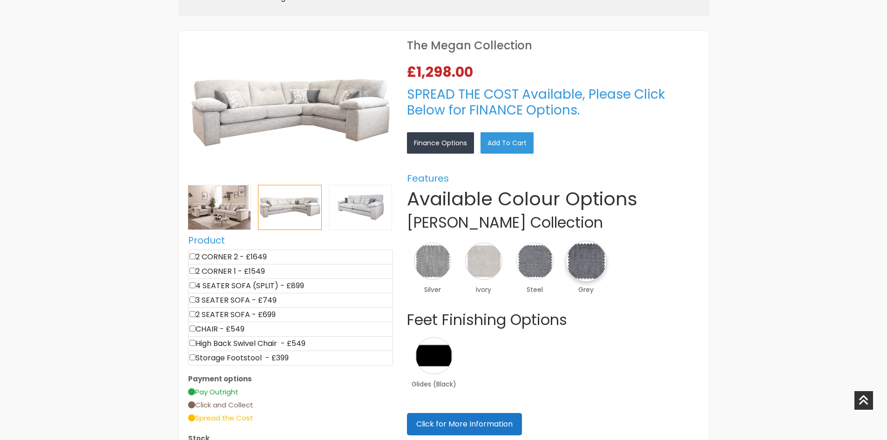
click at [590, 261] on img at bounding box center [586, 261] width 41 height 41
click at [0, 0] on div "×" at bounding box center [0, 0] width 0 height 0
click at [0, 0] on link "×" at bounding box center [0, 0] width 0 height 0
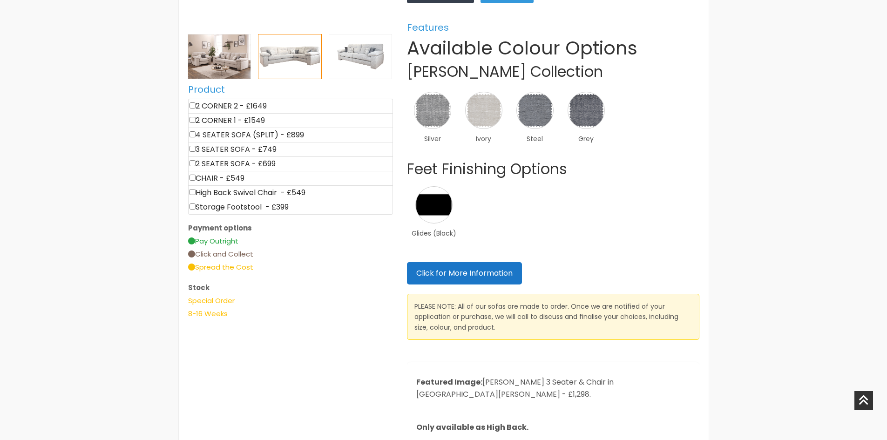
scroll to position [326, 0]
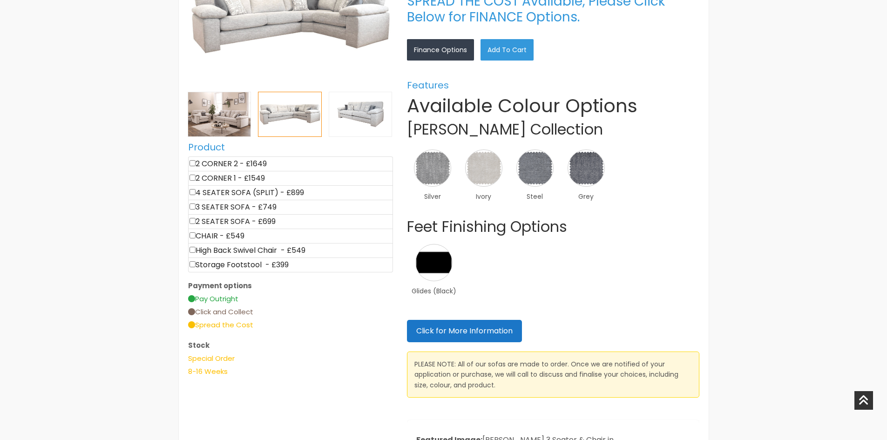
click at [191, 165] on input"] "checkbox" at bounding box center [192, 163] width 6 height 6
checkbox input"] "true"
type input "1649"
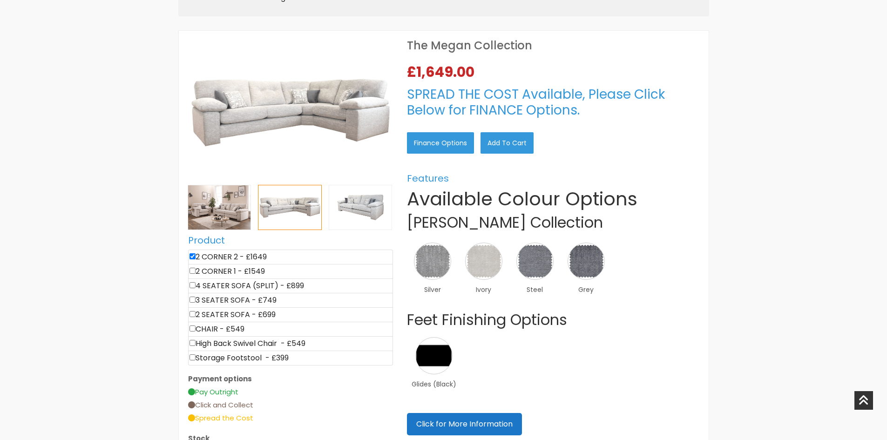
click at [437, 142] on link "Finance Options" at bounding box center [440, 142] width 67 height 21
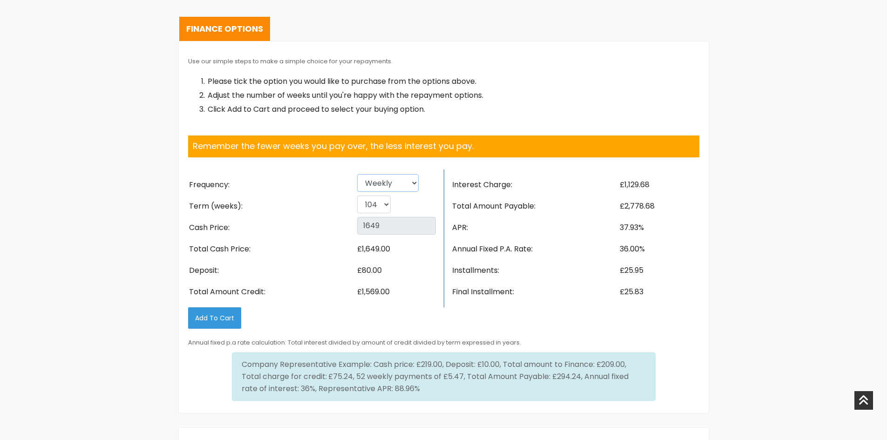
click at [394, 174] on select "Weekly Fortnightly 4 weekly Monthly" at bounding box center [387, 183] width 61 height 18
select select "Monthly"
click at [357, 174] on select "Weekly Fortnightly 4 weekly Monthly" at bounding box center [387, 183] width 61 height 18
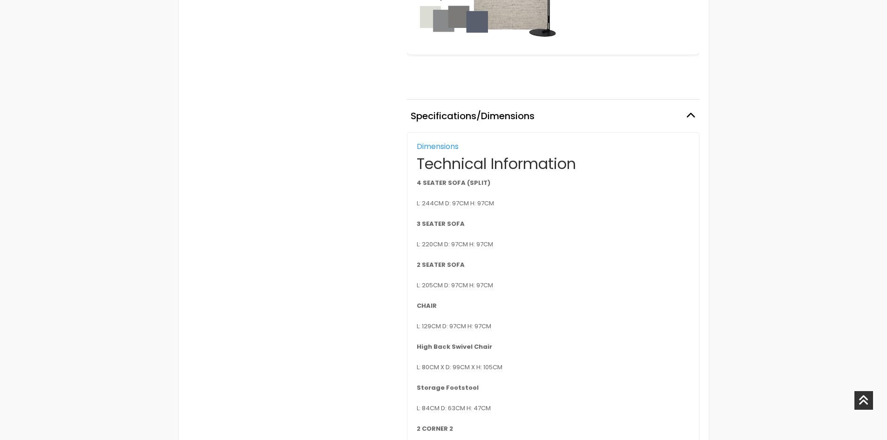
scroll to position [233, 0]
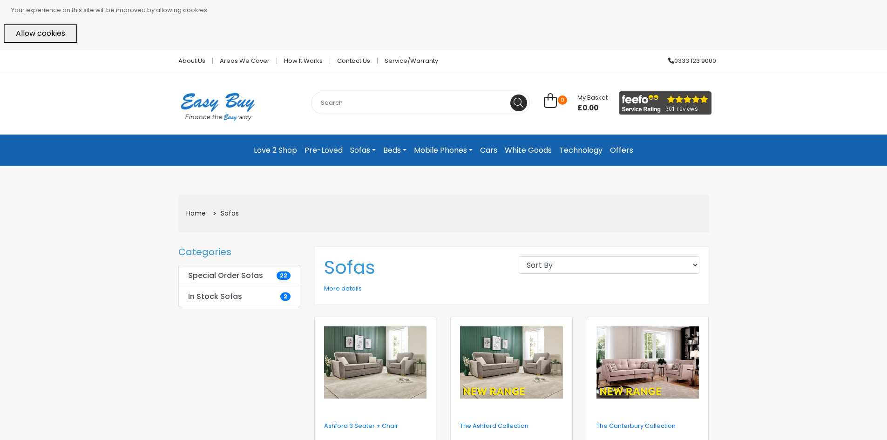
scroll to position [652, 0]
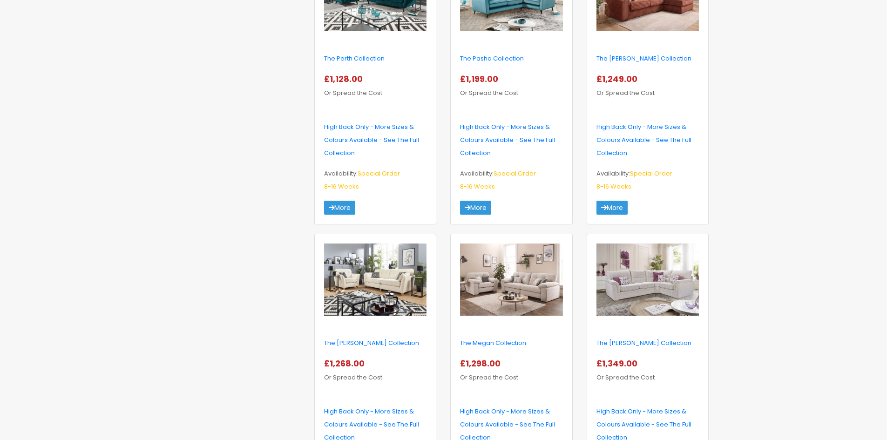
click at [366, 282] on img at bounding box center [375, 279] width 102 height 73
click at [482, 280] on img at bounding box center [511, 279] width 102 height 73
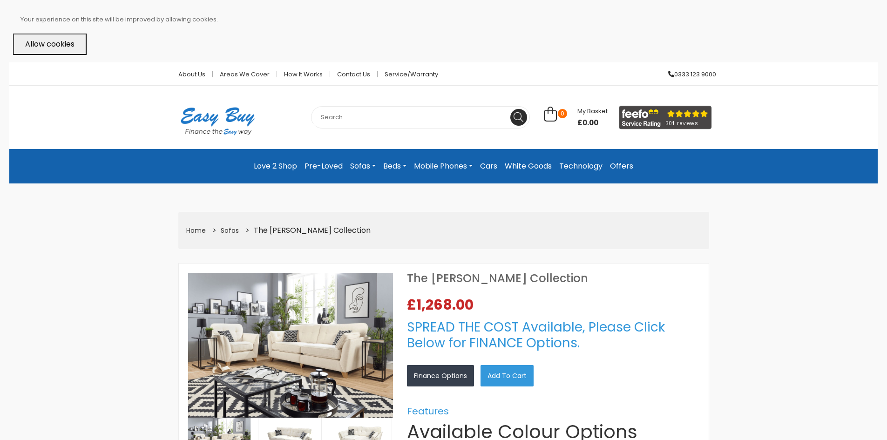
select select "104"
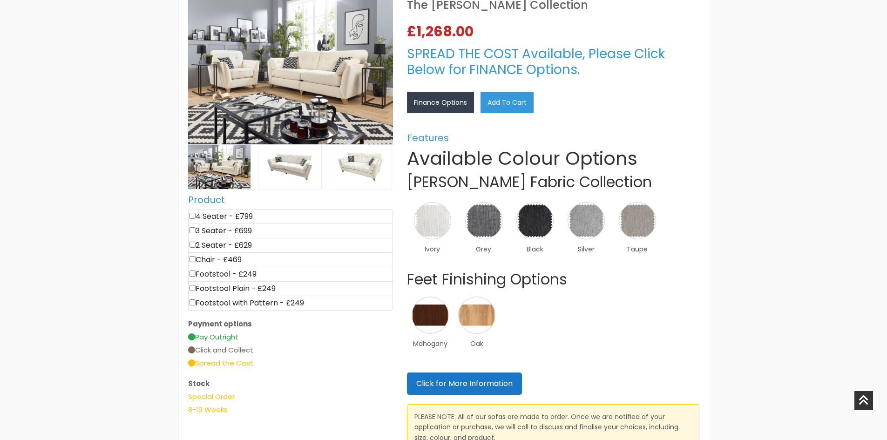
scroll to position [279, 0]
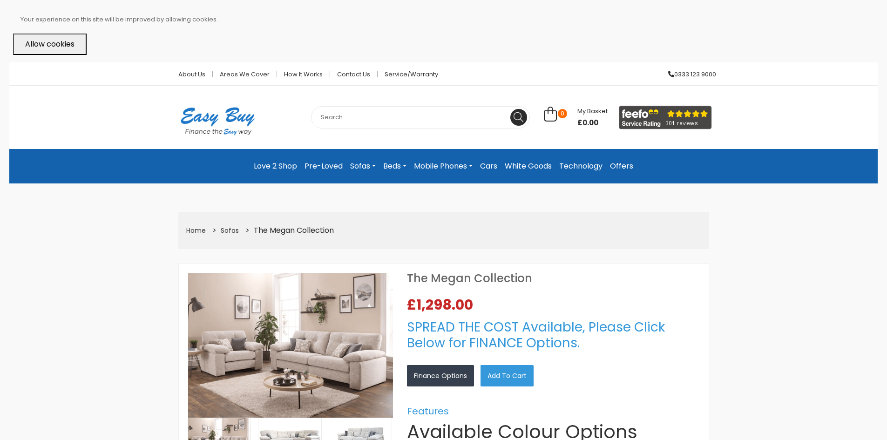
select select "104"
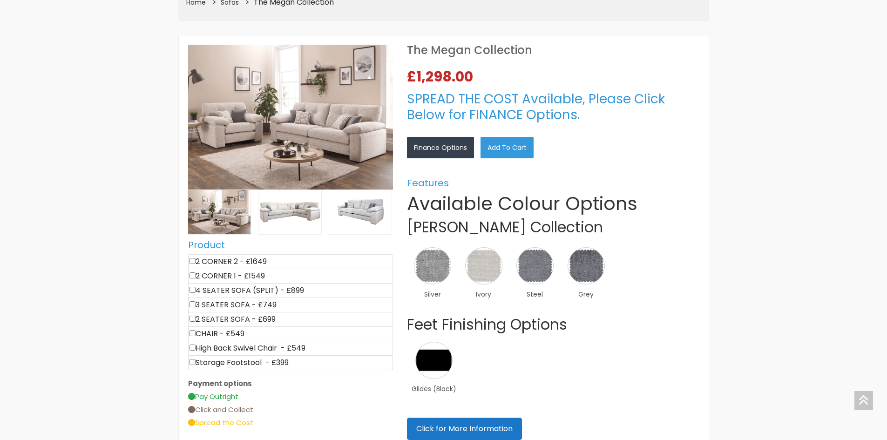
scroll to position [233, 0]
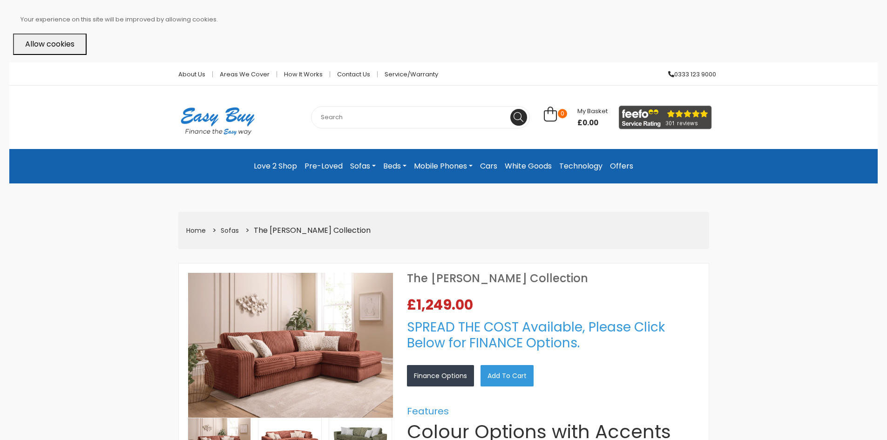
select select "104"
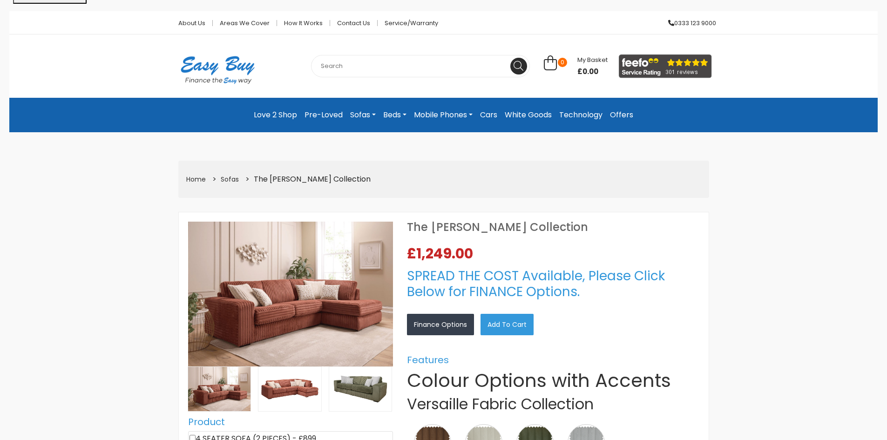
scroll to position [233, 0]
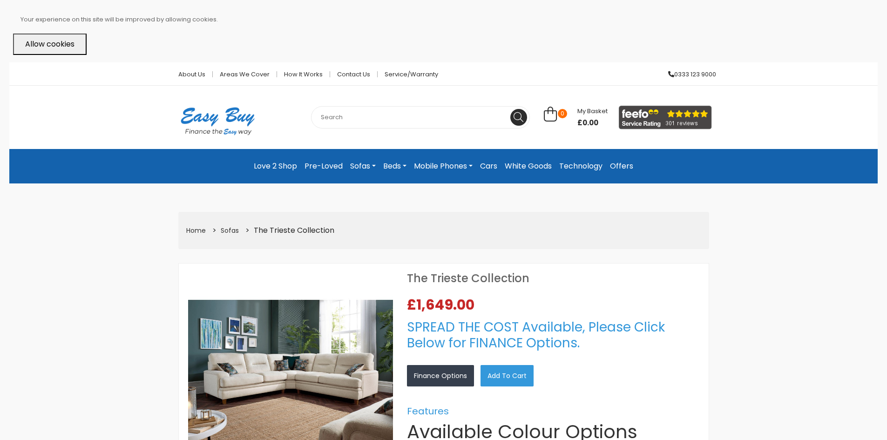
select select "104"
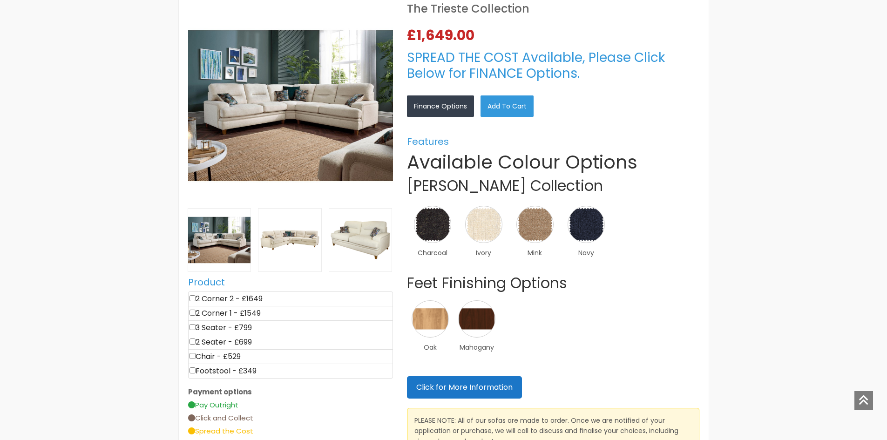
scroll to position [279, 0]
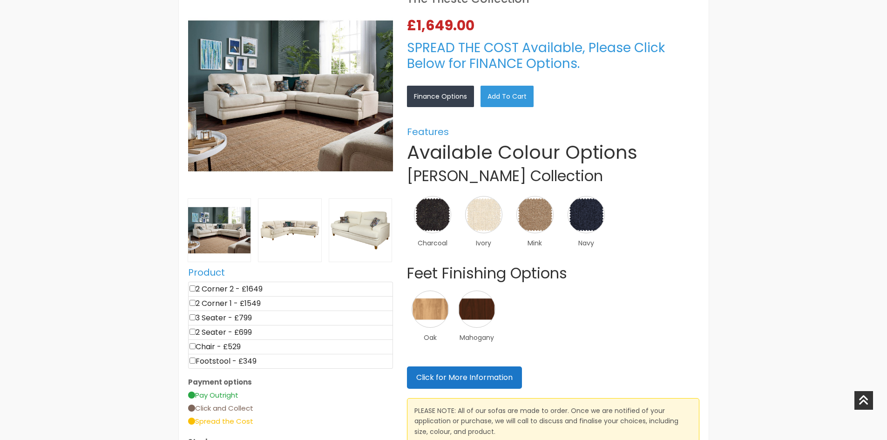
click at [226, 106] on img at bounding box center [290, 95] width 205 height 205
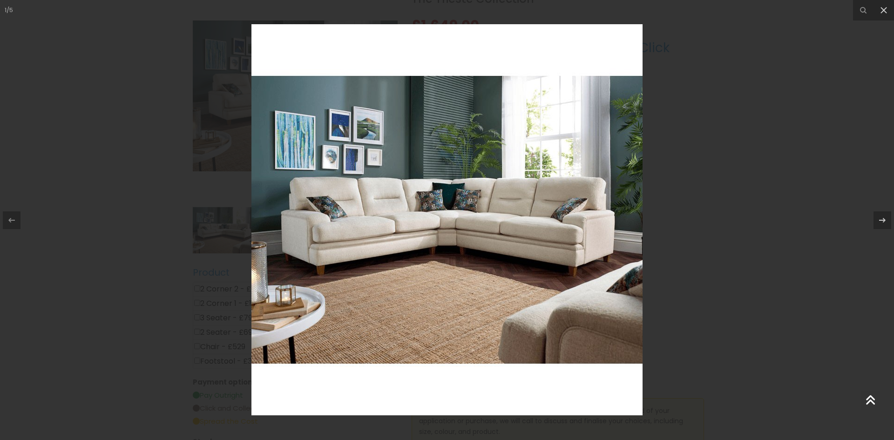
click at [202, 268] on div at bounding box center [447, 220] width 894 height 440
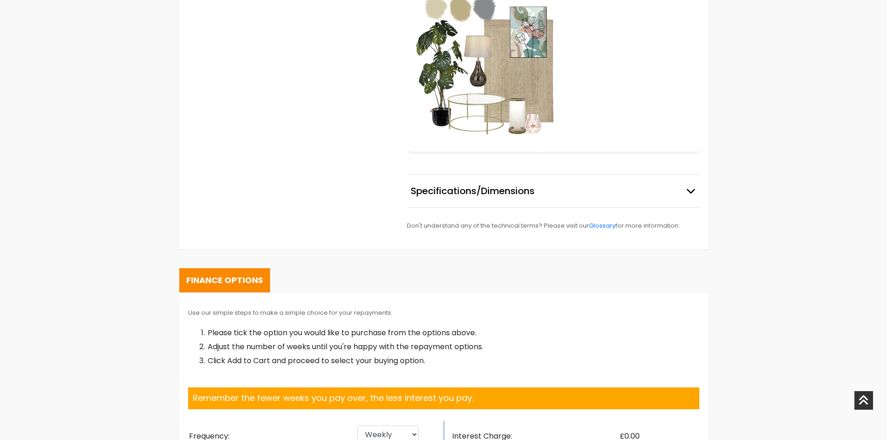
scroll to position [931, 0]
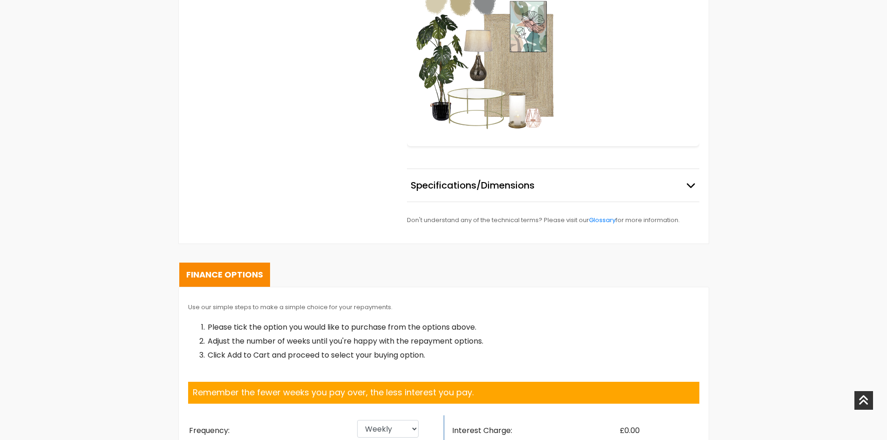
click at [486, 195] on button "Specifications/Dimensions" at bounding box center [553, 185] width 292 height 33
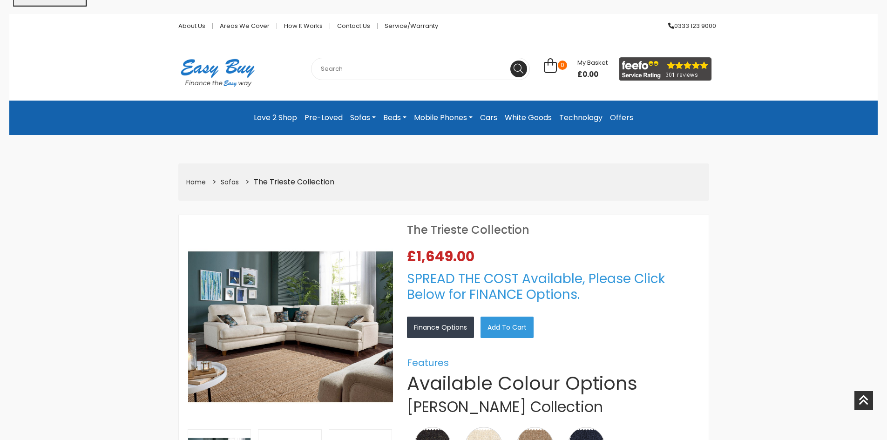
scroll to position [47, 0]
